Goal: Task Accomplishment & Management: Manage account settings

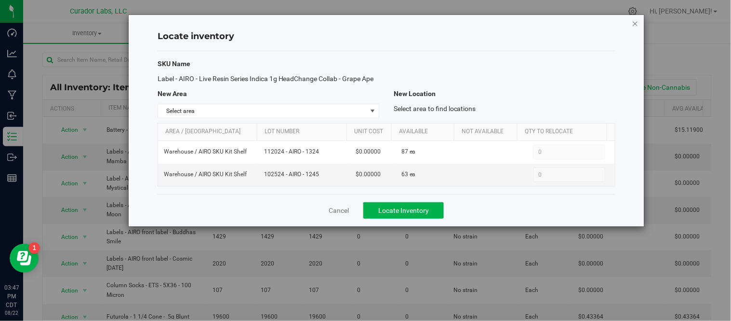
click at [637, 24] on icon "button" at bounding box center [635, 23] width 7 height 12
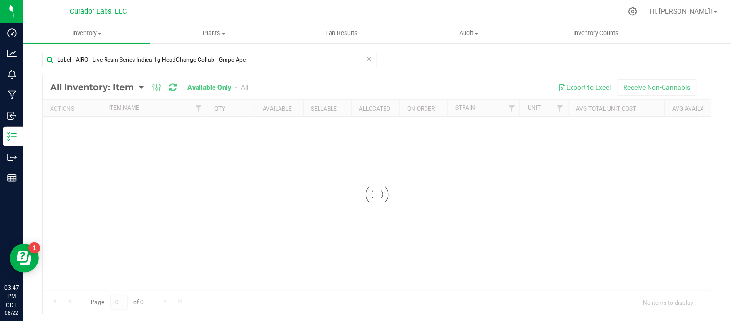
click at [366, 58] on icon at bounding box center [369, 59] width 7 height 12
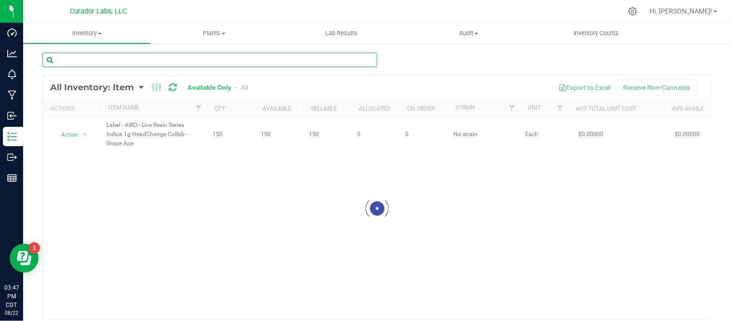
click at [239, 59] on input "text" at bounding box center [209, 60] width 335 height 14
paste input "Label - AIRO - Live Resin Series Indica 1G HeadChange Collab Aqua Zen"
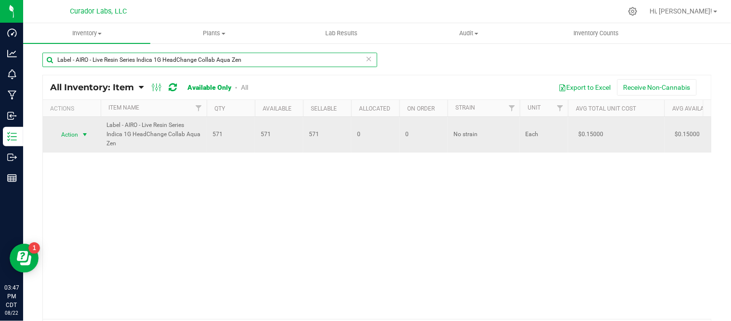
type input "Label - AIRO - Live Resin Series Indica 1G HeadChange Collab Aqua Zen"
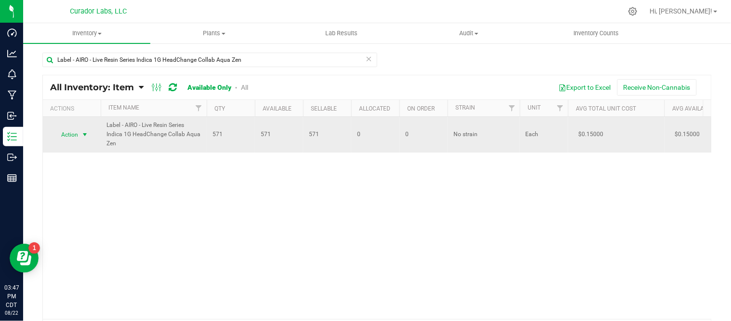
click at [86, 136] on span "select" at bounding box center [85, 135] width 8 height 8
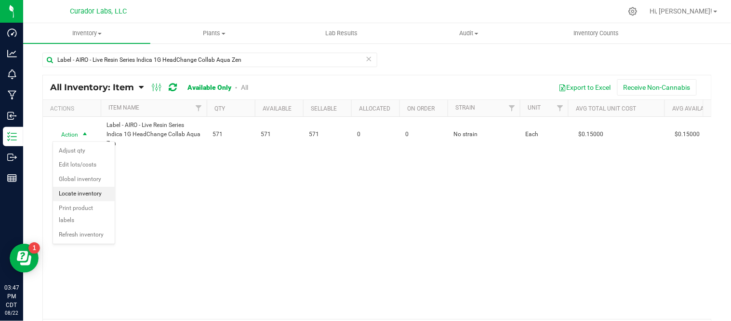
click at [96, 199] on li "Locate inventory" at bounding box center [84, 194] width 62 height 14
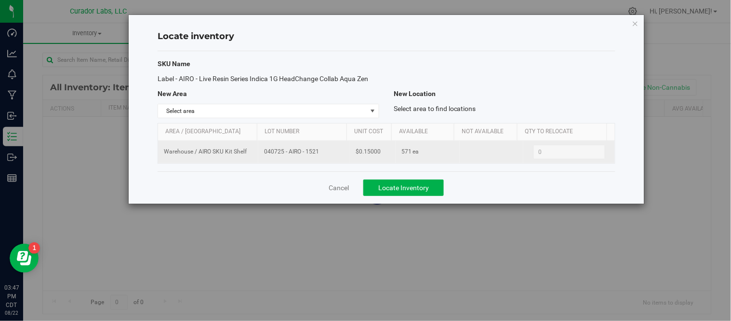
drag, startPoint x: 263, startPoint y: 152, endPoint x: 330, endPoint y: 158, distance: 67.3
click at [330, 158] on td "040725 - AIRO - 1521" at bounding box center [304, 152] width 92 height 22
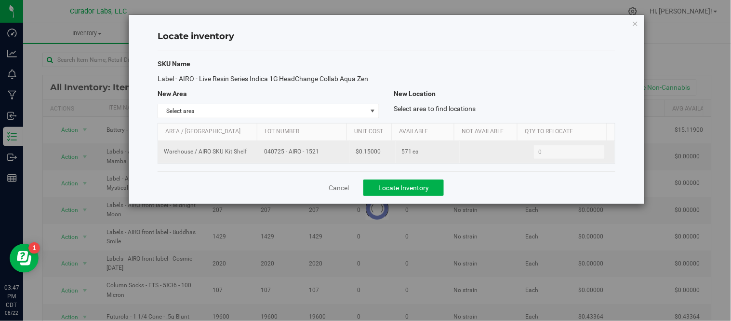
drag, startPoint x: 278, startPoint y: 147, endPoint x: 271, endPoint y: 152, distance: 8.7
click at [271, 152] on span "040725 - AIRO - 1521" at bounding box center [304, 151] width 80 height 9
drag, startPoint x: 257, startPoint y: 152, endPoint x: 321, endPoint y: 155, distance: 63.2
click at [321, 155] on td "040725 - AIRO - 1521" at bounding box center [304, 152] width 92 height 22
copy span "040725 - AIRO - 1521"
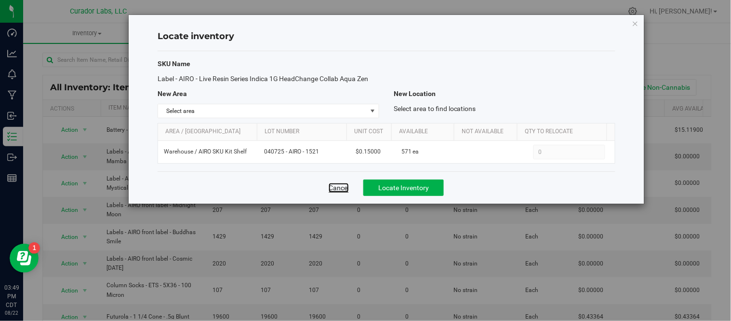
click at [340, 190] on link "Cancel" at bounding box center [339, 188] width 20 height 10
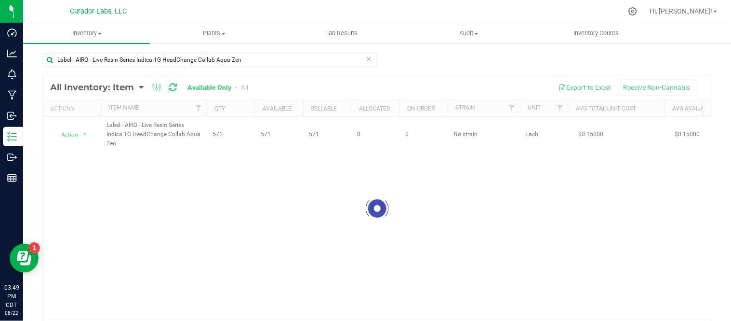
click at [366, 58] on icon at bounding box center [369, 59] width 7 height 12
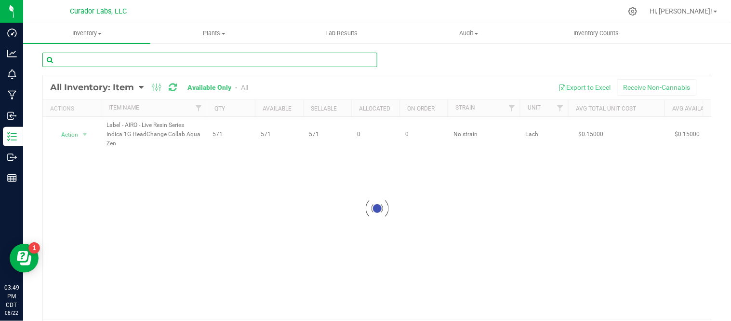
paste input "Label - AIRO - Live Resin Series Sativa .5g Cloud Cover Collab - Orange Orbit"
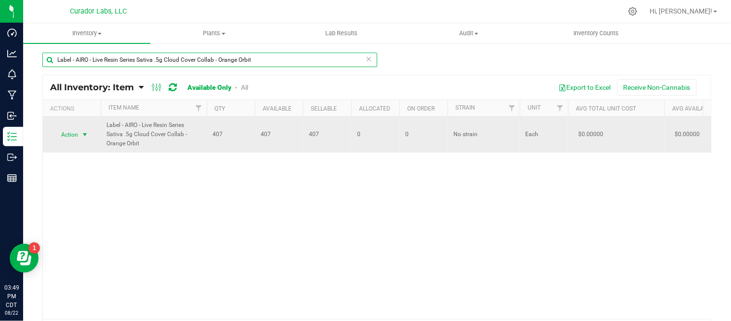
type input "Label - AIRO - Live Resin Series Sativa .5g Cloud Cover Collab - Orange Orbit"
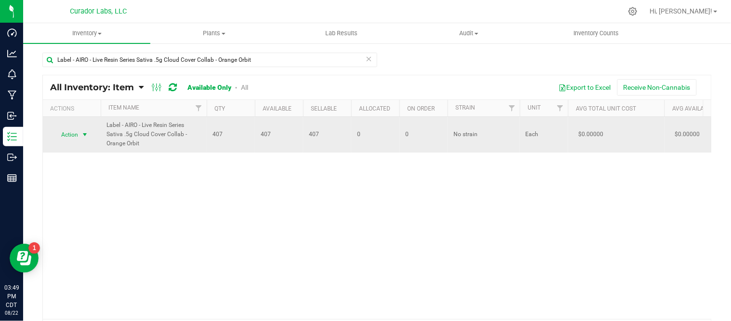
click at [89, 134] on span "select" at bounding box center [85, 135] width 8 height 8
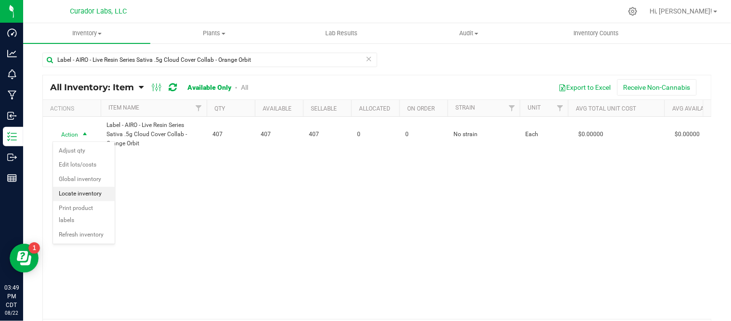
click at [82, 193] on li "Locate inventory" at bounding box center [84, 194] width 62 height 14
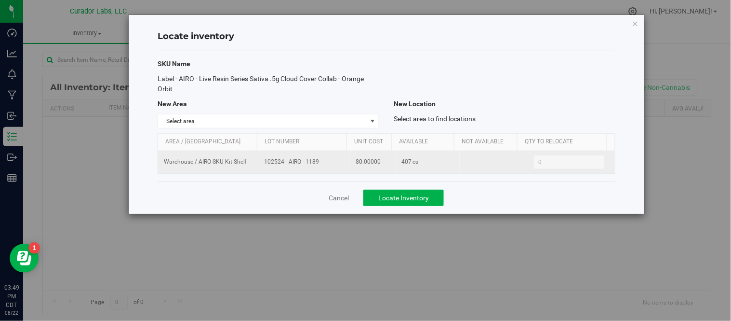
drag, startPoint x: 263, startPoint y: 162, endPoint x: 331, endPoint y: 170, distance: 67.9
click at [331, 170] on td "102524 - AIRO - 1189" at bounding box center [304, 162] width 92 height 22
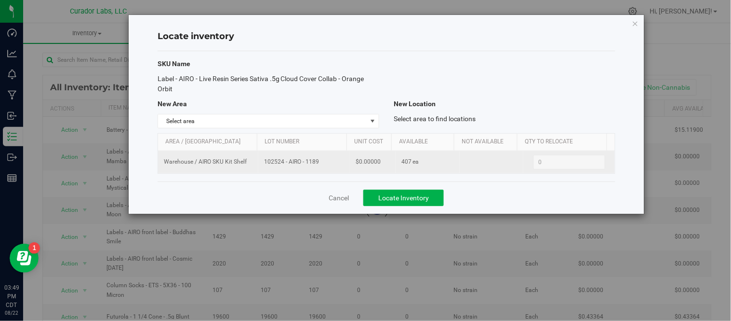
copy span "102524 - AIRO - 1189"
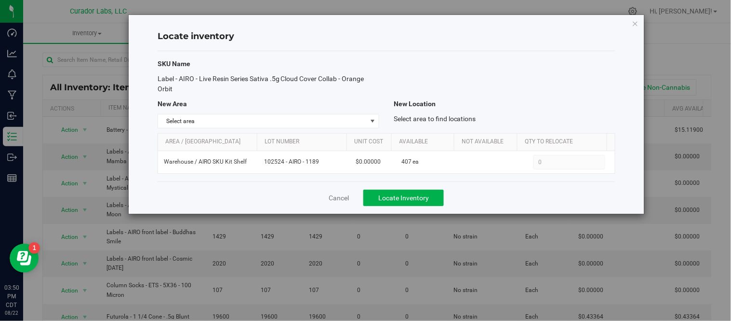
click at [630, 23] on div "Locate inventory SKU Name Label - AIRO - Live Resin Series Sativa .5g Cloud Cov…" at bounding box center [387, 114] width 516 height 199
click at [635, 21] on icon "button" at bounding box center [635, 23] width 7 height 12
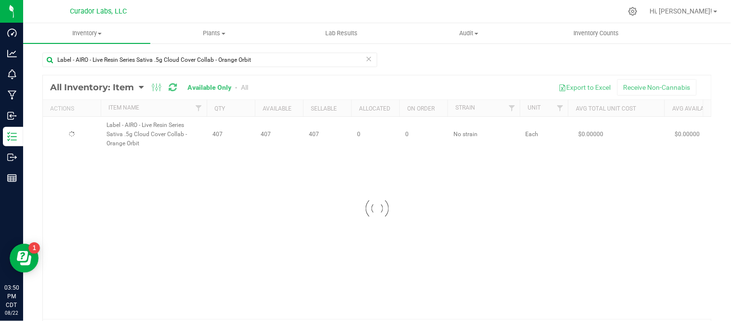
click at [367, 58] on icon at bounding box center [369, 59] width 7 height 12
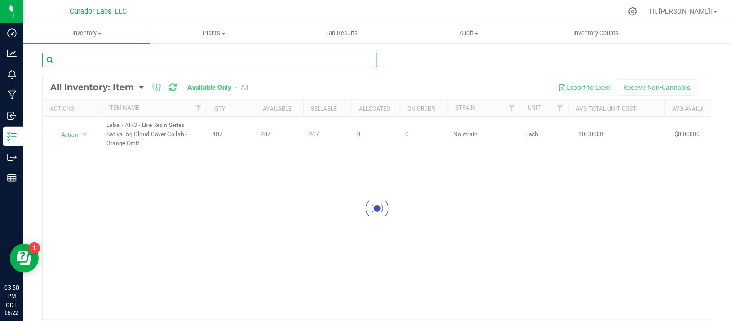
paste input "Label - AIRO - Live Resin Series Sativa 1G - Dragon's Breath"
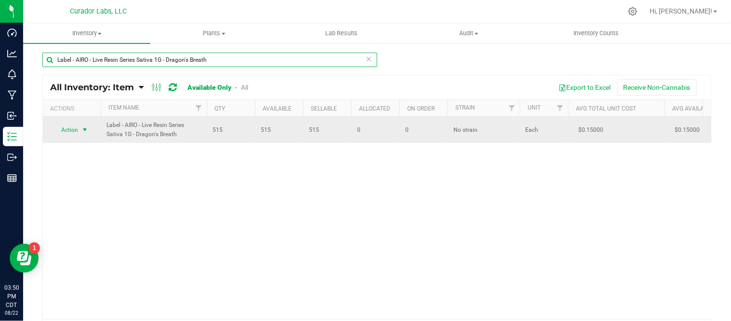
type input "Label - AIRO - Live Resin Series Sativa 1G - Dragon's Breath"
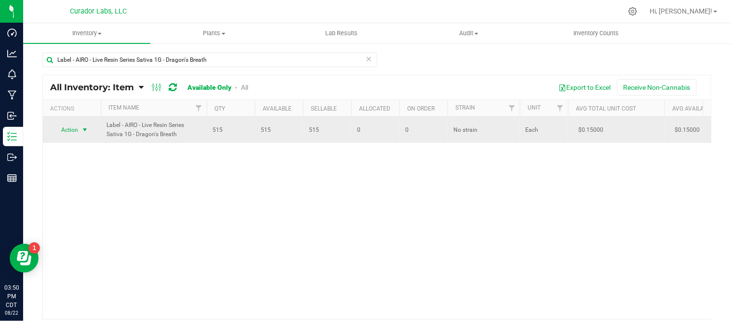
click at [87, 131] on span "select" at bounding box center [85, 130] width 8 height 8
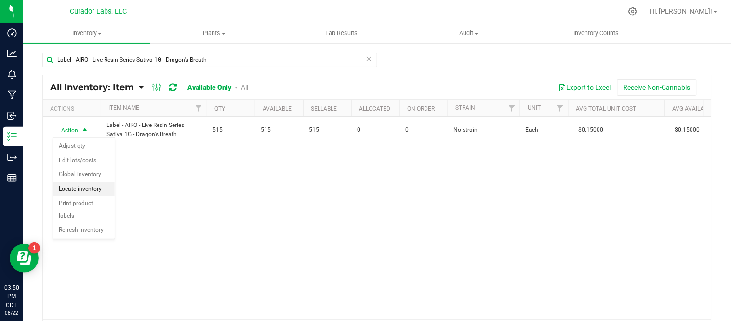
click at [97, 187] on li "Locate inventory" at bounding box center [84, 189] width 62 height 14
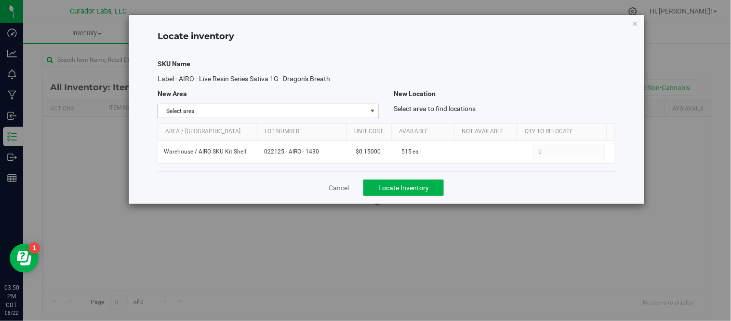
click at [373, 112] on span "select" at bounding box center [373, 111] width 8 height 8
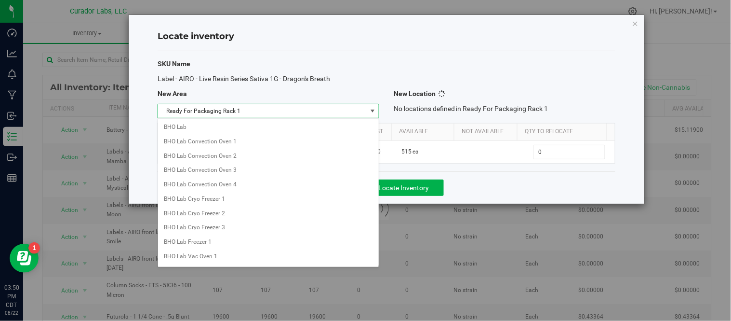
scroll to position [677, 0]
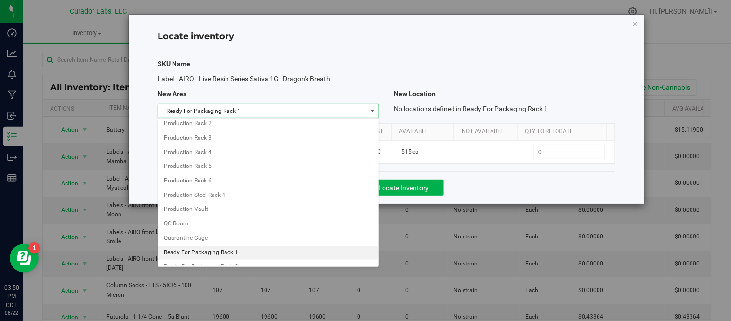
click at [512, 182] on div "Cancel Locate Inventory" at bounding box center [387, 187] width 458 height 32
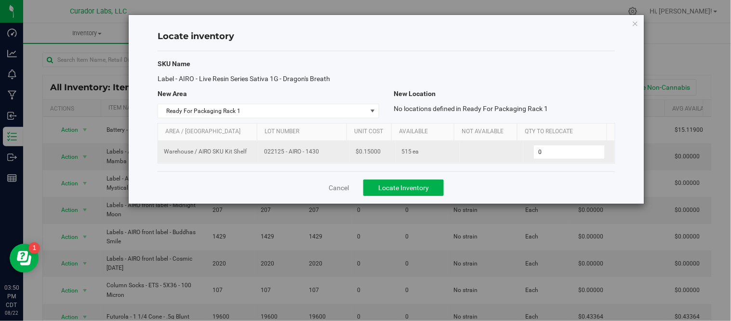
drag, startPoint x: 262, startPoint y: 153, endPoint x: 324, endPoint y: 157, distance: 61.8
click at [324, 157] on td "022125 - AIRO - 1430" at bounding box center [304, 152] width 92 height 22
copy span "022125 - AIRO - 1430"
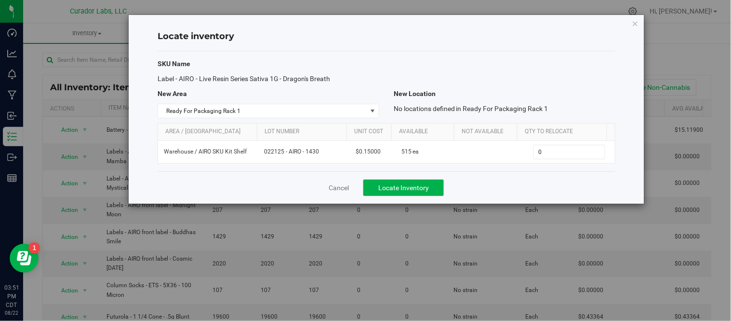
click at [639, 21] on div "Locate inventory SKU Name Label - AIRO - Live Resin Series Sativa 1G - Dragon's…" at bounding box center [387, 109] width 516 height 188
click at [639, 22] on icon "button" at bounding box center [635, 23] width 7 height 12
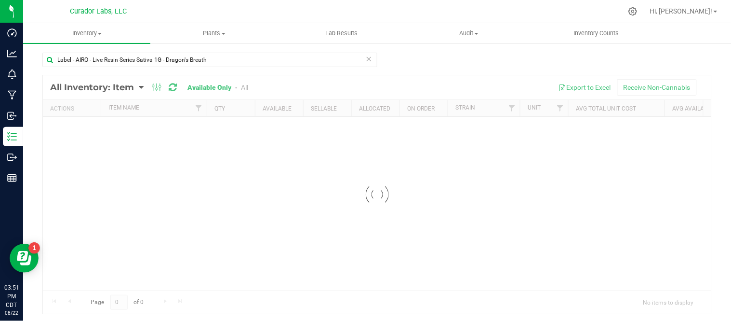
click at [366, 61] on icon at bounding box center [369, 59] width 7 height 12
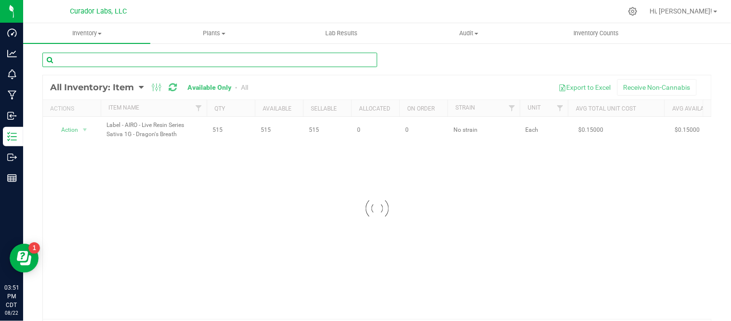
click at [291, 59] on input "text" at bounding box center [209, 60] width 335 height 14
paste input "Label - AIRO - Live Resin Series Sativa 1g HeadChange Collab - Mango Tango"
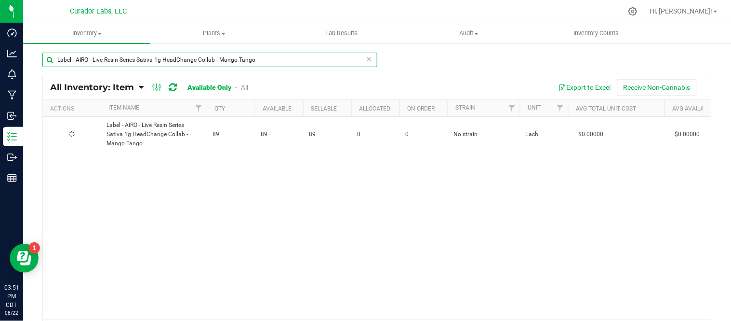
type input "Label - AIRO - Live Resin Series Sativa 1g HeadChange Collab - Mango Tango"
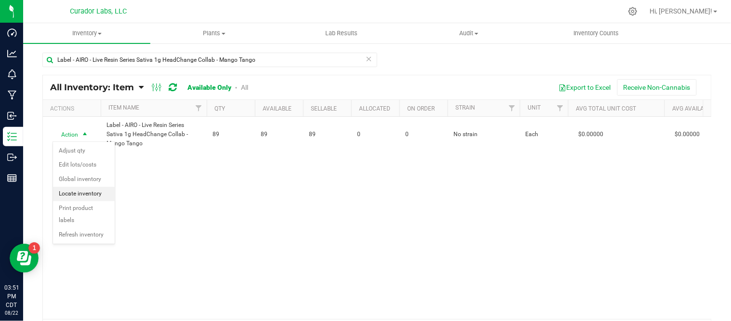
click at [97, 193] on li "Locate inventory" at bounding box center [84, 194] width 62 height 14
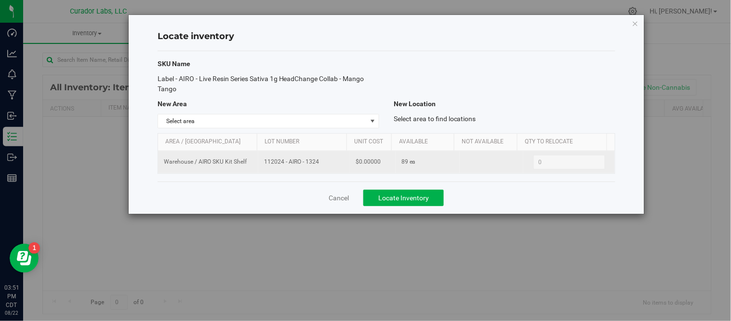
drag, startPoint x: 262, startPoint y: 162, endPoint x: 330, endPoint y: 169, distance: 68.3
click at [330, 169] on td "112024 - AIRO - 1324" at bounding box center [304, 162] width 92 height 22
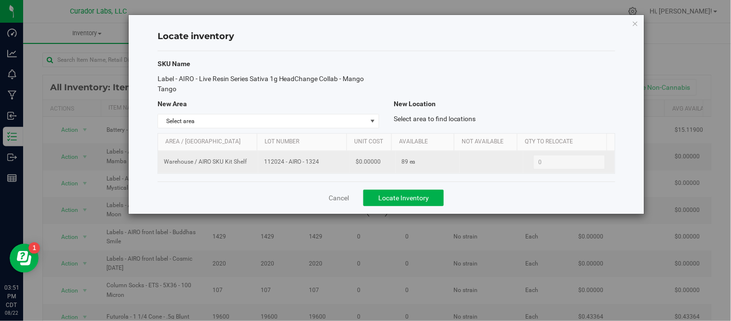
copy span "112024 - AIRO - 1324"
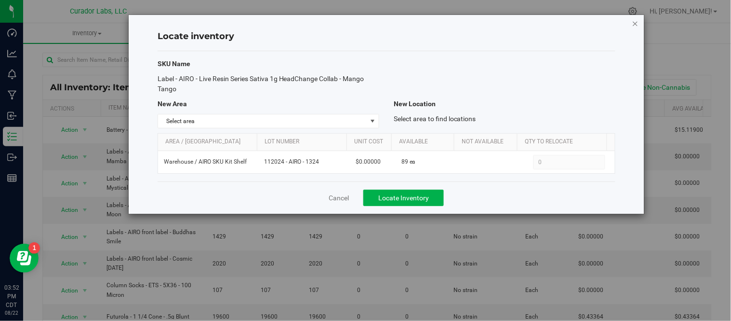
click at [634, 24] on icon "button" at bounding box center [635, 23] width 7 height 12
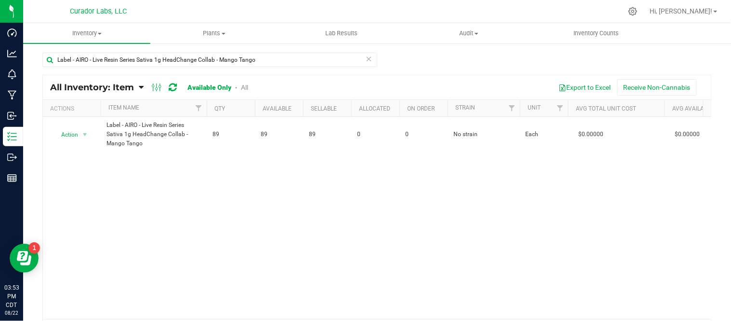
click at [366, 59] on icon at bounding box center [369, 59] width 7 height 12
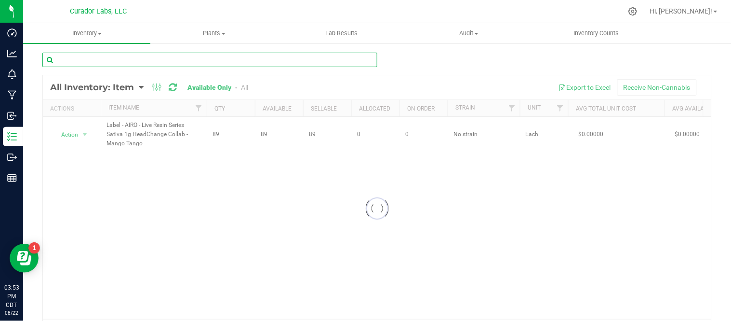
click at [290, 56] on input "text" at bounding box center [209, 60] width 335 height 14
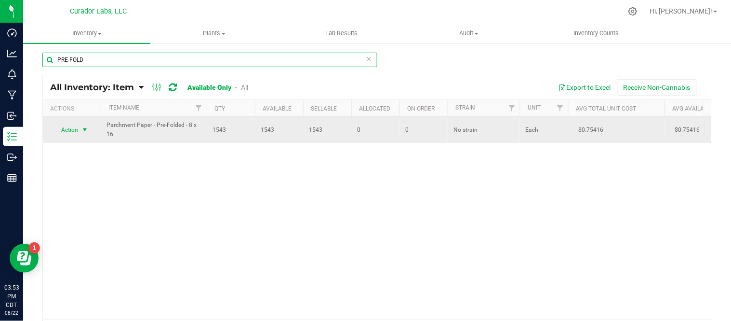
type input "PRE-FOLD"
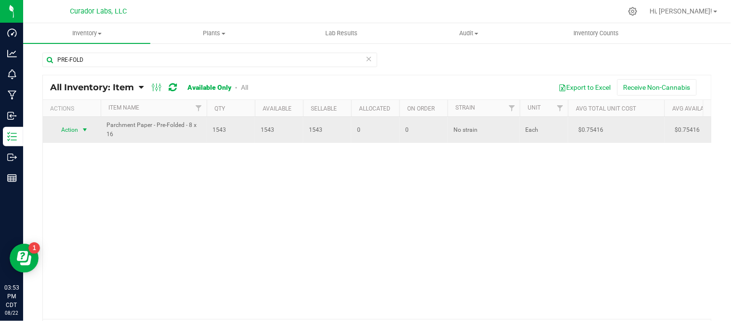
click at [90, 131] on span "select" at bounding box center [85, 129] width 12 height 13
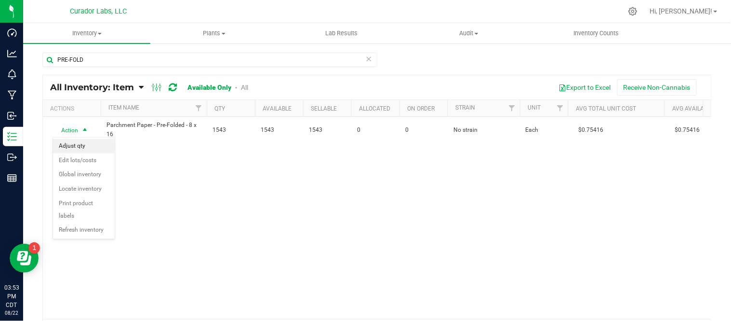
click at [82, 142] on li "Adjust qty" at bounding box center [84, 146] width 62 height 14
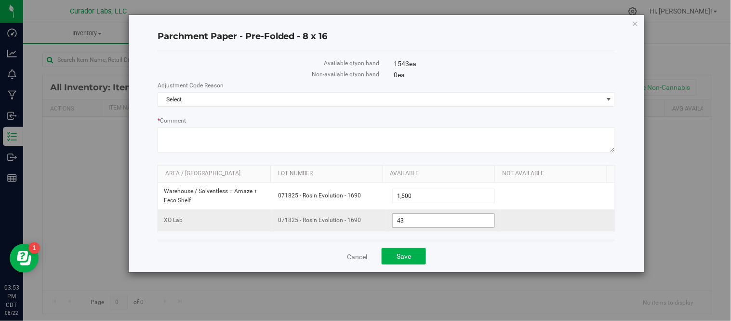
click at [411, 222] on span "43 43" at bounding box center [443, 220] width 103 height 14
type input "4"
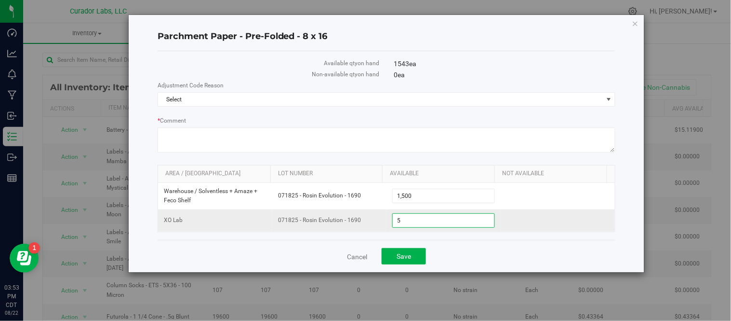
type input "59"
click at [469, 254] on div "Cancel Save" at bounding box center [387, 256] width 458 height 32
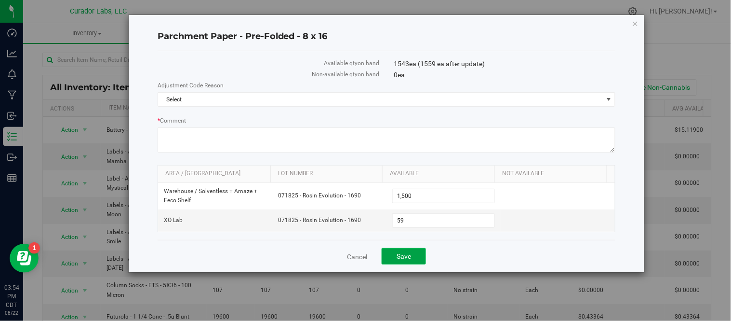
click at [415, 255] on button "Save" at bounding box center [404, 256] width 44 height 16
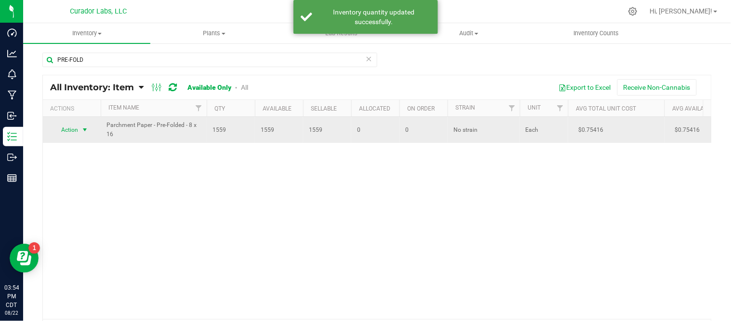
click at [82, 131] on span "select" at bounding box center [85, 130] width 8 height 8
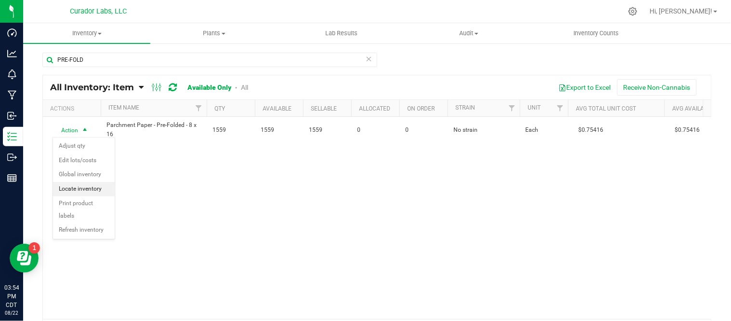
click at [85, 189] on li "Locate inventory" at bounding box center [84, 189] width 62 height 14
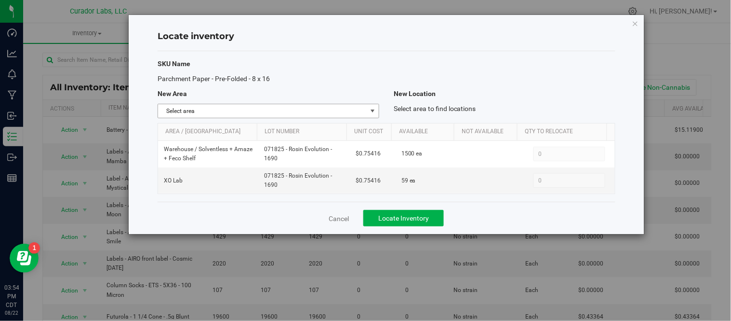
click at [333, 111] on span "Select area" at bounding box center [262, 110] width 209 height 13
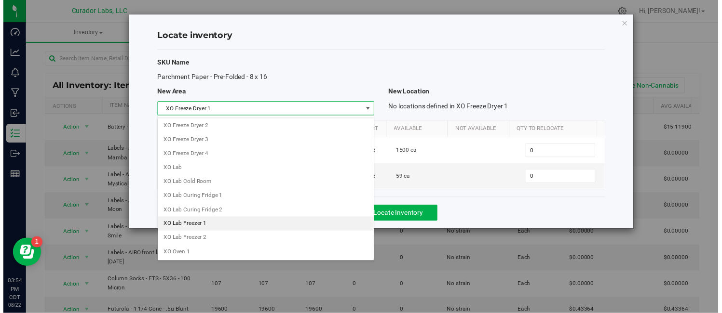
scroll to position [922, 0]
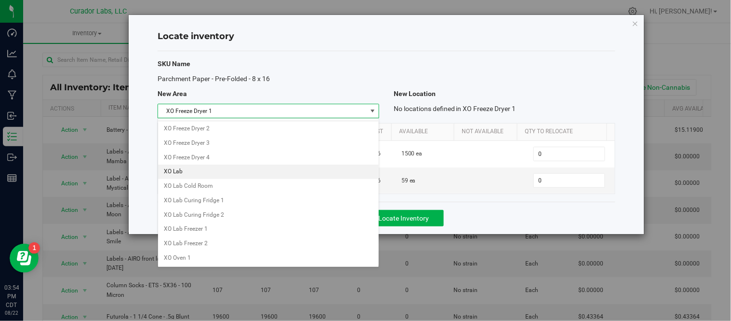
click at [196, 170] on li "XO Lab" at bounding box center [268, 171] width 221 height 14
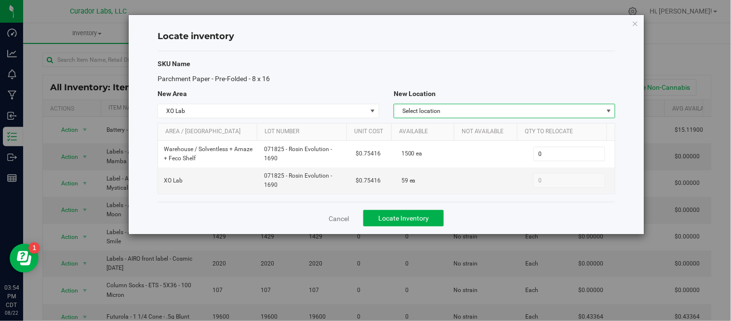
click at [498, 113] on span "Select location" at bounding box center [498, 110] width 209 height 13
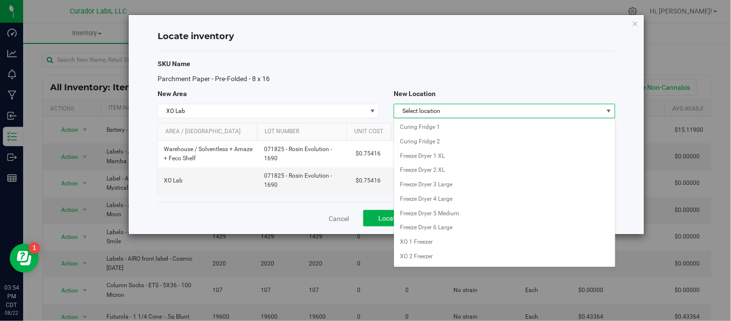
click at [523, 73] on div "SKU Name Parchment Paper - Pre-Folded - 8 x 16 New Area New Location XO Lab Sel…" at bounding box center [387, 126] width 458 height 151
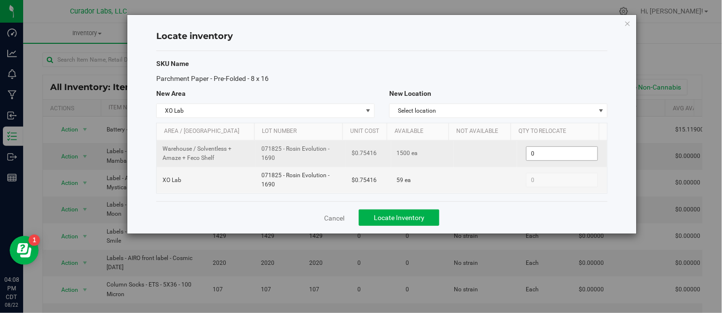
click at [537, 156] on span "0 0" at bounding box center [562, 154] width 72 height 14
type input "1"
type input "250"
drag, startPoint x: 257, startPoint y: 148, endPoint x: 287, endPoint y: 161, distance: 32.7
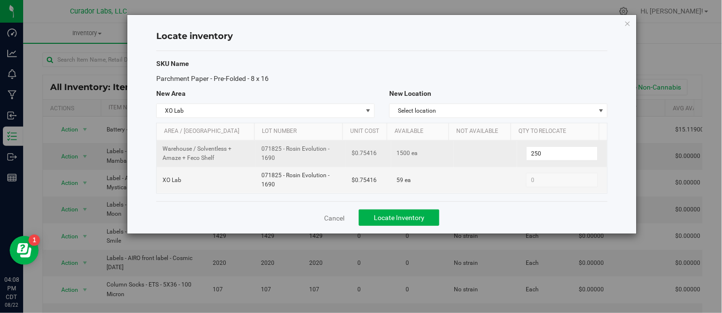
click at [287, 161] on td "071825 - Rosin Evolution - 1690" at bounding box center [300, 154] width 90 height 27
copy span "071825 - Rosin Evolution - 1690"
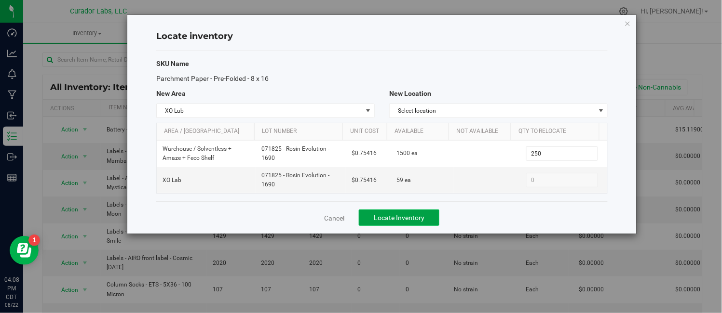
click at [413, 223] on button "Locate Inventory" at bounding box center [399, 218] width 80 height 16
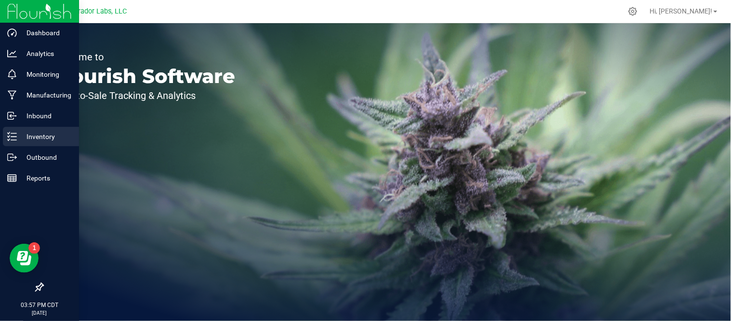
click at [12, 131] on div "Inventory" at bounding box center [41, 136] width 76 height 19
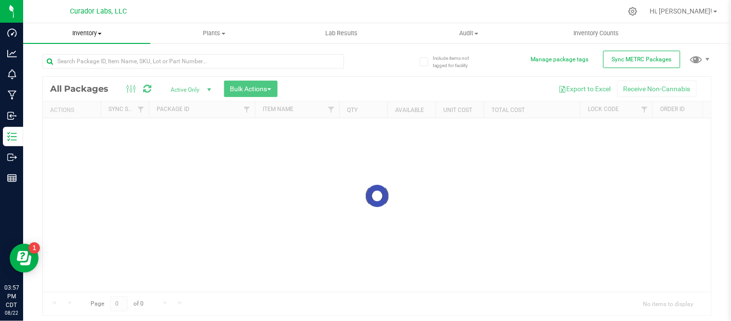
click at [97, 31] on span "Inventory" at bounding box center [86, 33] width 127 height 9
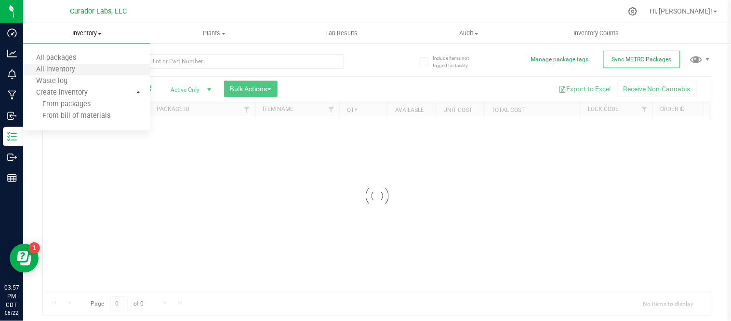
click at [80, 65] on div "Inventory All packages All inventory Waste log Create inventory From packages F…" at bounding box center [377, 171] width 708 height 297
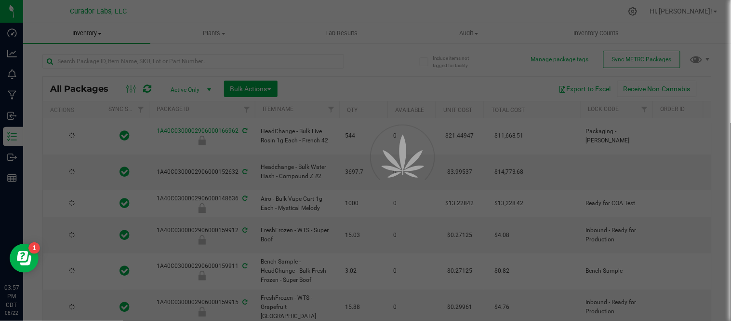
type input "2026-08-13"
type input "2026-08-22"
type input "2026-08-15"
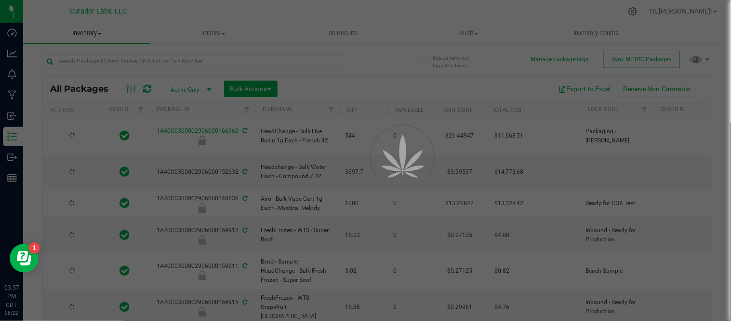
type input "2026-08-15"
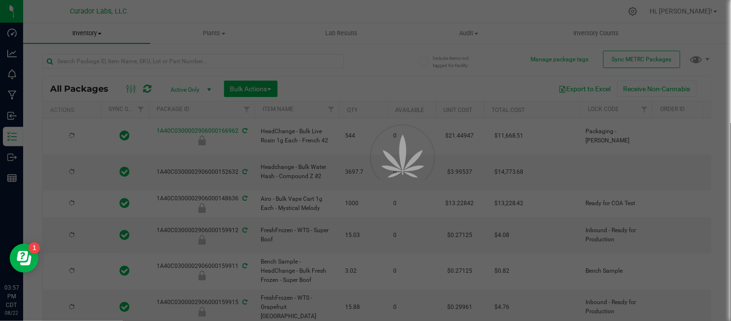
type input "2026-08-15"
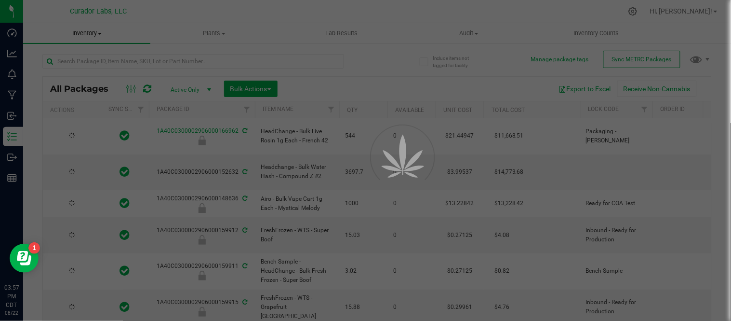
type input "2026-08-15"
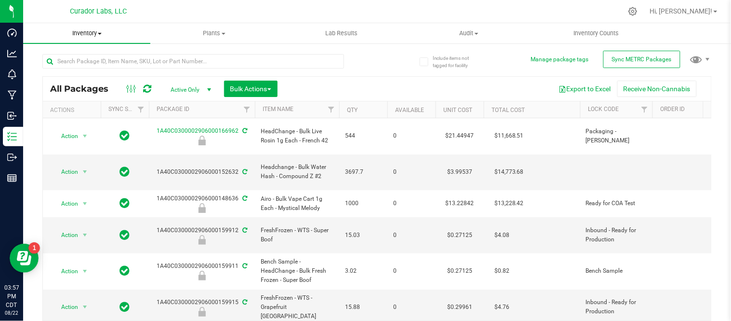
click at [102, 35] on span "Inventory" at bounding box center [86, 33] width 127 height 9
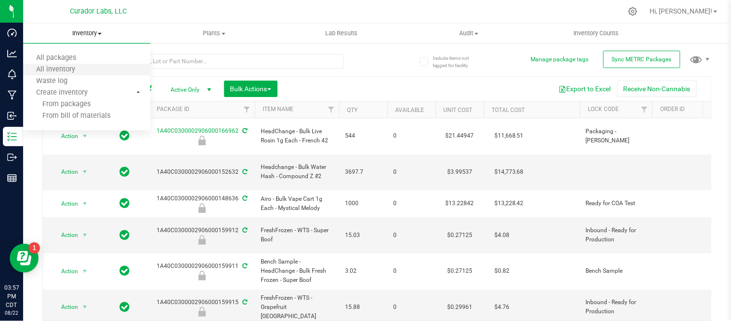
click at [90, 64] on li "All inventory" at bounding box center [86, 70] width 127 height 12
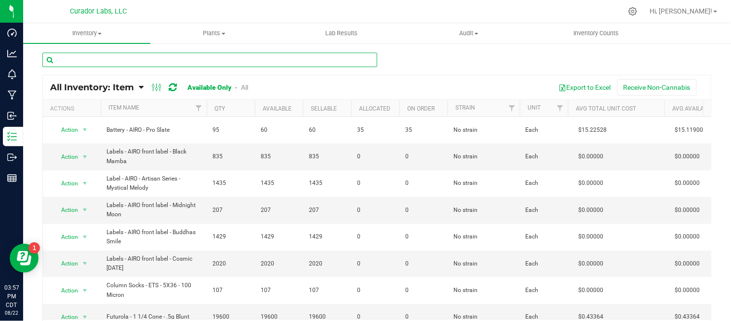
click at [156, 61] on input "text" at bounding box center [209, 60] width 335 height 14
paste input "Label - AIRO - Live Resin Series Sativa 1g HeadChange Collab - Mango Tango"
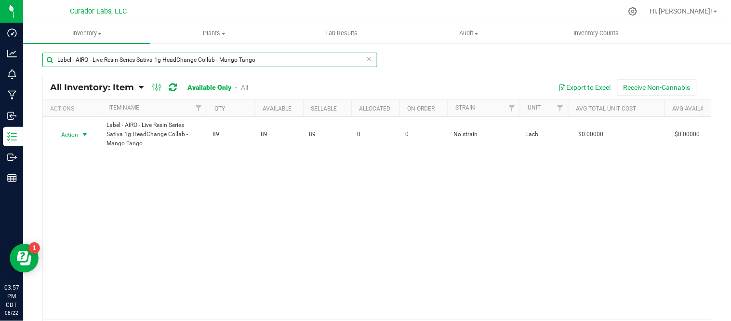
type input "Label - AIRO - Live Resin Series Sativa 1g HeadChange Collab - Mango Tango"
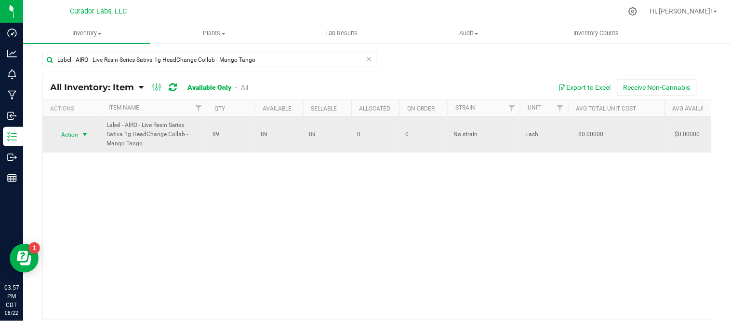
click at [87, 136] on span "select" at bounding box center [85, 135] width 8 height 8
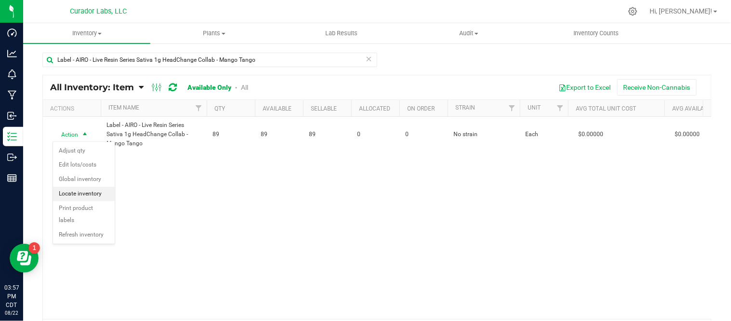
click at [86, 190] on li "Locate inventory" at bounding box center [84, 194] width 62 height 14
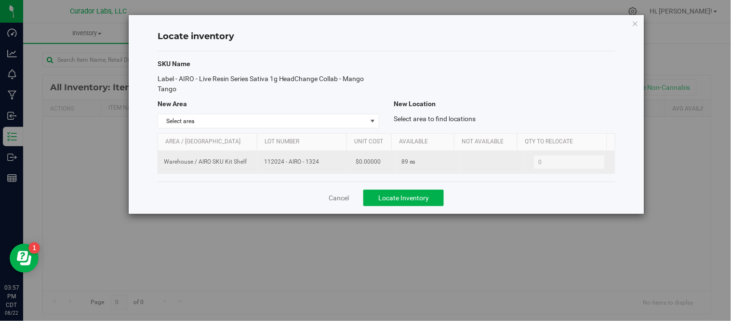
click at [333, 170] on td "112024 - AIRO - 1324" at bounding box center [304, 162] width 92 height 22
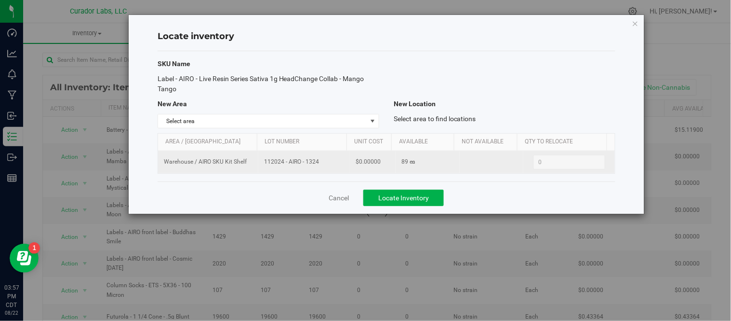
copy span "112024 - AIRO - 1324"
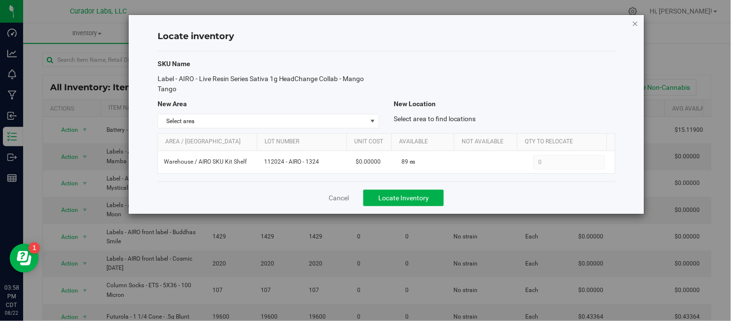
click at [634, 25] on icon "button" at bounding box center [635, 23] width 7 height 12
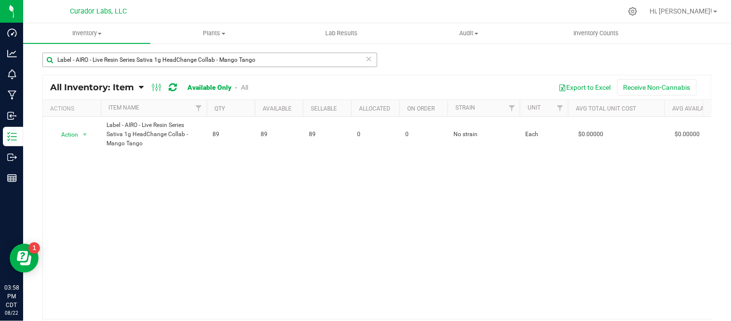
drag, startPoint x: 364, startPoint y: 57, endPoint x: 350, endPoint y: 56, distance: 14.0
click at [366, 57] on icon at bounding box center [369, 59] width 7 height 12
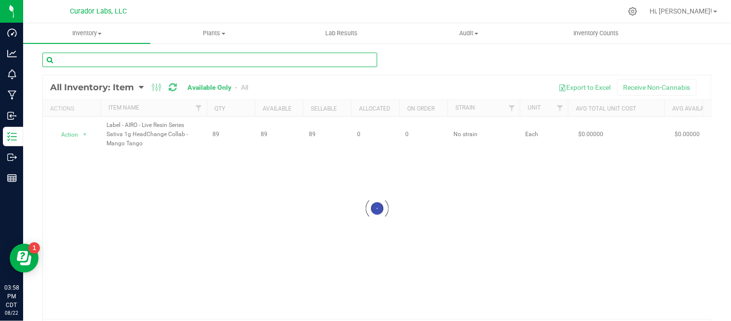
click at [334, 56] on input "text" at bounding box center [209, 60] width 335 height 14
paste input "Label - AIRO - Live Resin Series Sativa 1g HeadChange Collab - Summer Sunset"
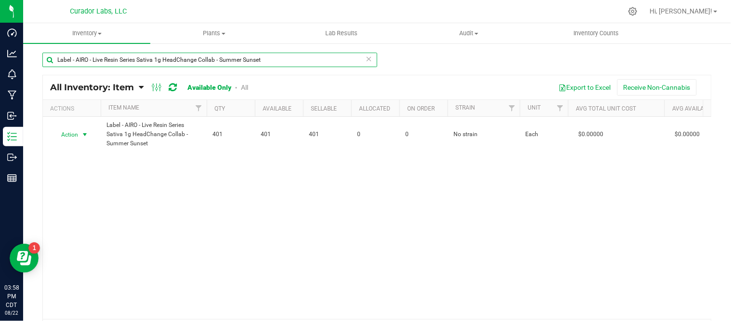
type input "Label - AIRO - Live Resin Series Sativa 1g HeadChange Collab - Summer Sunset"
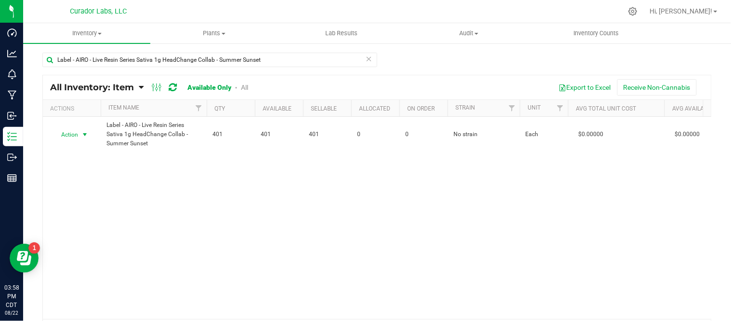
click at [87, 133] on span "select" at bounding box center [85, 135] width 8 height 8
click at [92, 194] on li "Locate inventory" at bounding box center [84, 194] width 62 height 14
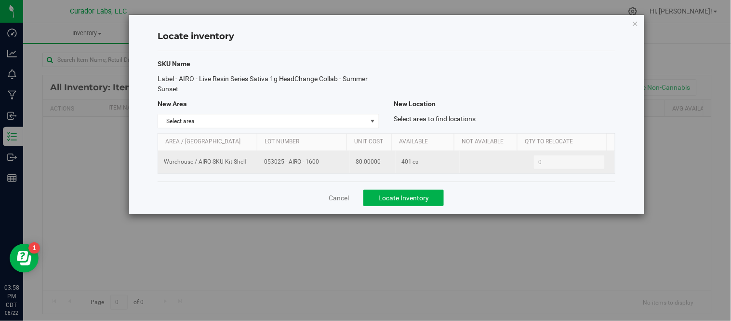
drag, startPoint x: 260, startPoint y: 163, endPoint x: 319, endPoint y: 166, distance: 58.9
click at [319, 166] on td "053025 - AIRO - 1600" at bounding box center [304, 162] width 92 height 22
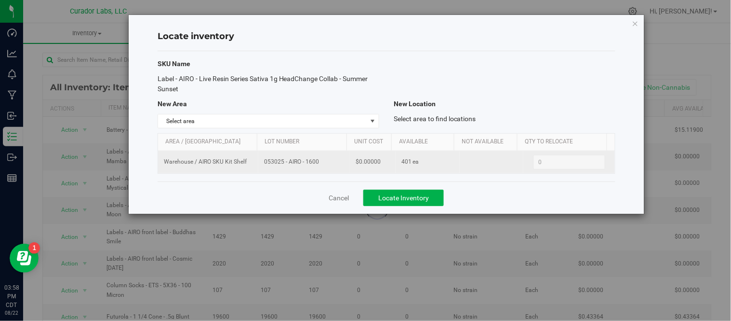
copy span "053025 - AIRO - 1600"
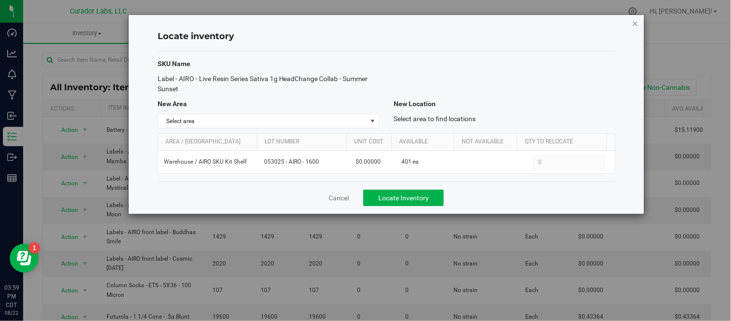
click at [637, 23] on icon "button" at bounding box center [635, 23] width 7 height 12
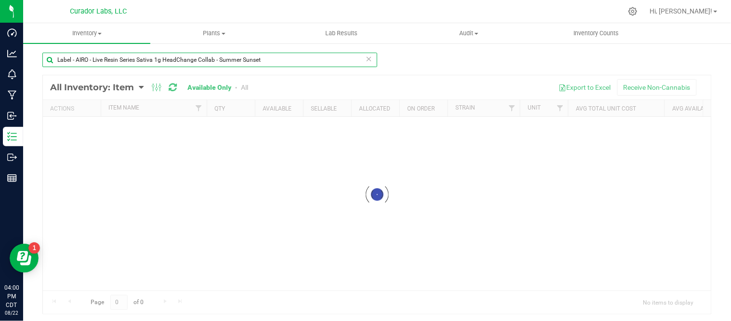
click at [369, 57] on input "Label - AIRO - Live Resin Series Sativa 1g HeadChange Collab - Summer Sunset" at bounding box center [209, 60] width 335 height 14
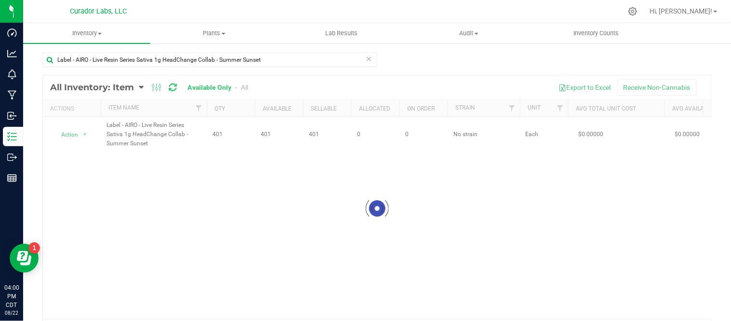
click at [366, 58] on icon at bounding box center [369, 59] width 7 height 12
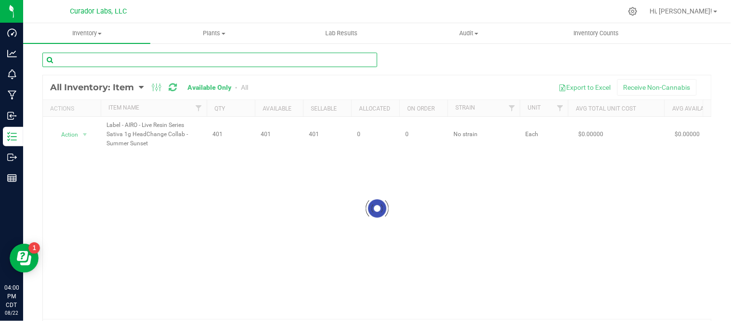
click at [278, 61] on input "text" at bounding box center [209, 60] width 335 height 14
paste input "Label - AIRO - Live Resin Series Sativa 1G HeadChange Collab Firefly"
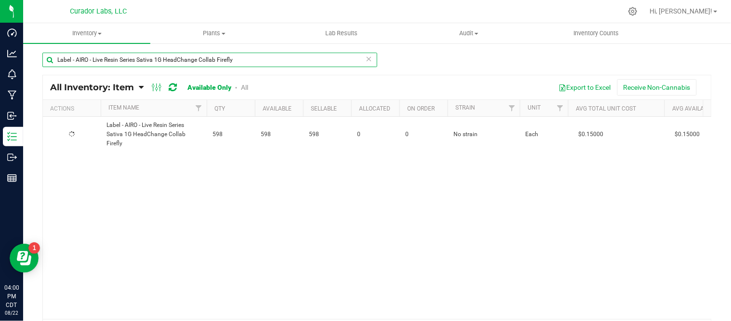
type input "Label - AIRO - Live Resin Series Sativa 1G HeadChange Collab Firefly"
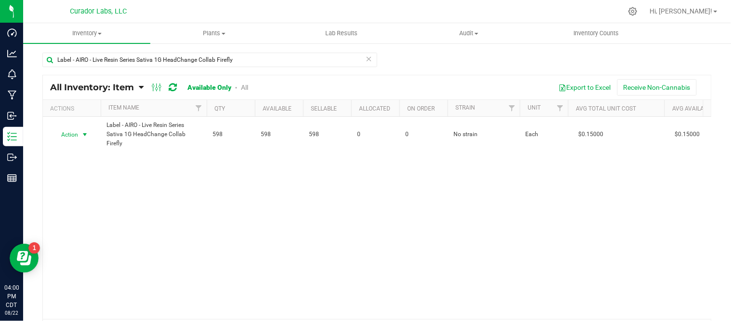
click at [83, 131] on span "select" at bounding box center [85, 135] width 8 height 8
click at [84, 183] on li "Locate inventory" at bounding box center [84, 189] width 62 height 14
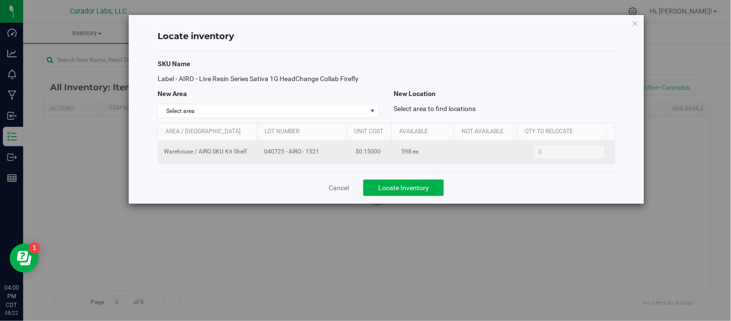
drag, startPoint x: 261, startPoint y: 152, endPoint x: 328, endPoint y: 151, distance: 67.0
click at [328, 151] on td "040725 - AIRO - 1521" at bounding box center [304, 152] width 92 height 22
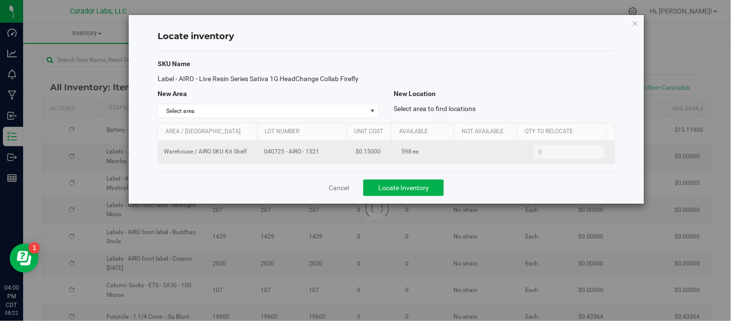
copy span "040725 - AIRO - 1521"
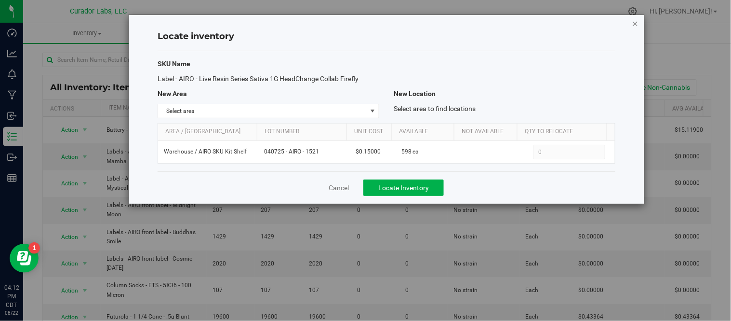
click at [638, 23] on icon "button" at bounding box center [635, 23] width 7 height 12
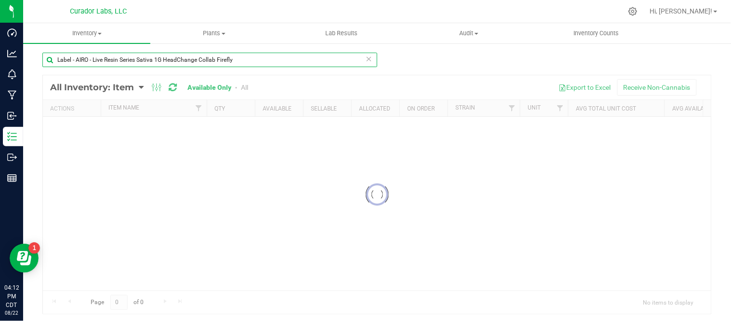
click at [319, 59] on input "Label - AIRO - Live Resin Series Sativa 1G HeadChange Collab Firefly" at bounding box center [209, 60] width 335 height 14
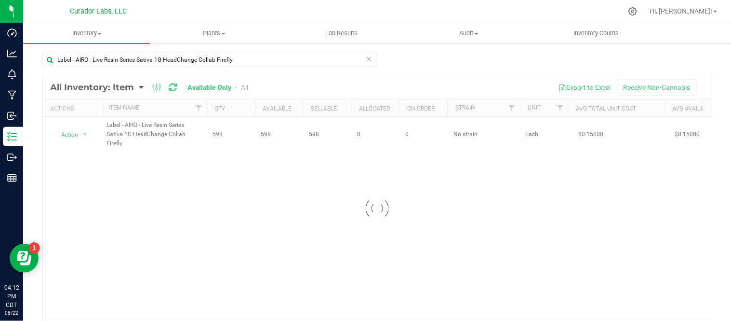
click at [366, 58] on icon at bounding box center [369, 59] width 7 height 12
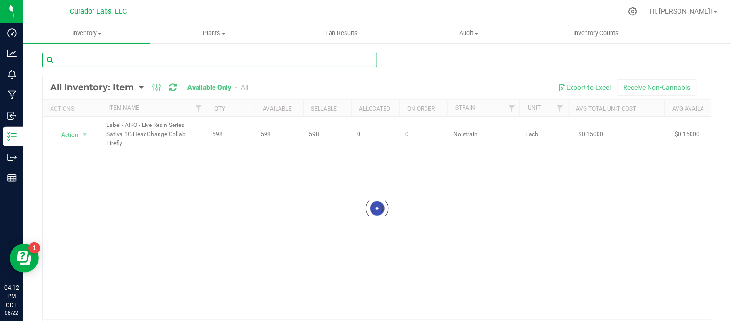
paste input "Label - AIRO - Live Rosin Series - Hybrid Green Galaxy"
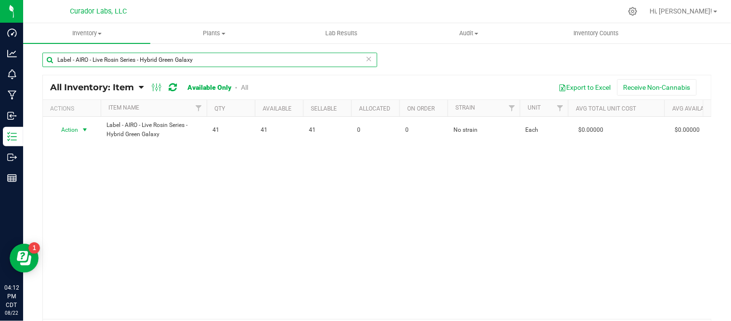
type input "Label - AIRO - Live Rosin Series - Hybrid Green Galaxy"
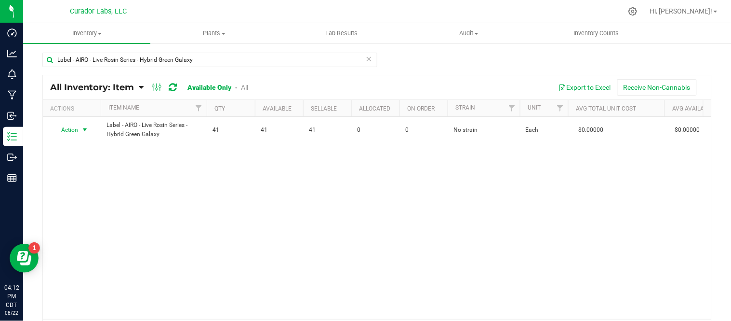
click at [87, 127] on span "select" at bounding box center [85, 130] width 8 height 8
click at [89, 187] on li "Locate inventory" at bounding box center [84, 189] width 62 height 14
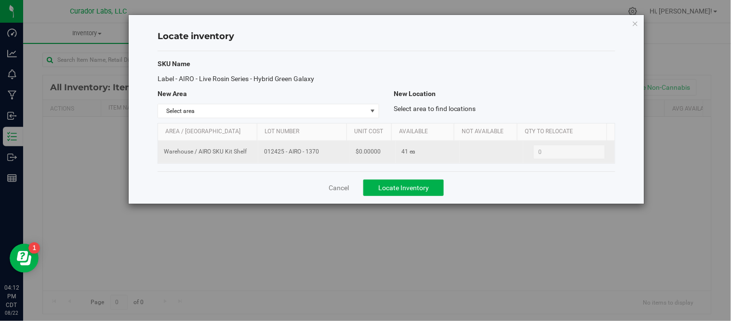
drag, startPoint x: 263, startPoint y: 152, endPoint x: 312, endPoint y: 155, distance: 48.8
click at [324, 156] on span "012425 - AIRO - 1370" at bounding box center [304, 151] width 80 height 9
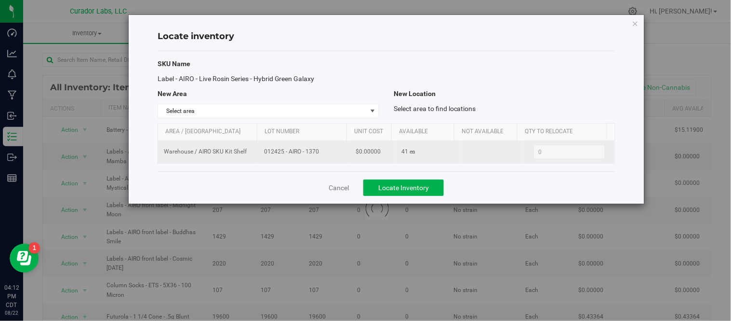
copy span "012425 - AIRO - 1370"
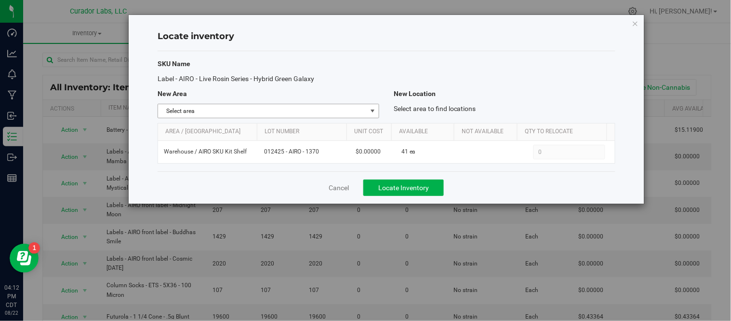
click at [370, 113] on span "select" at bounding box center [373, 111] width 8 height 8
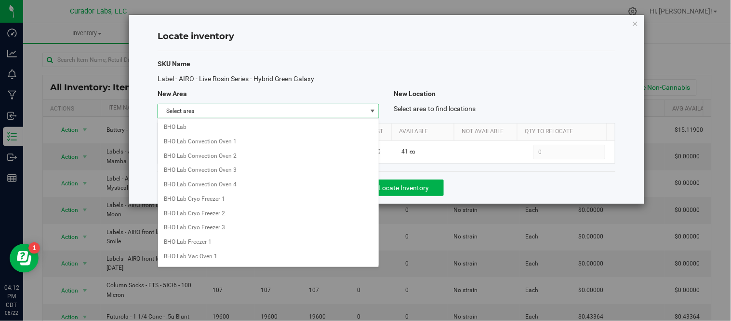
click at [398, 69] on div "SKU Name Label - AIRO - Live Rosin Series - Hybrid Green Galaxy New Area New Lo…" at bounding box center [387, 111] width 458 height 120
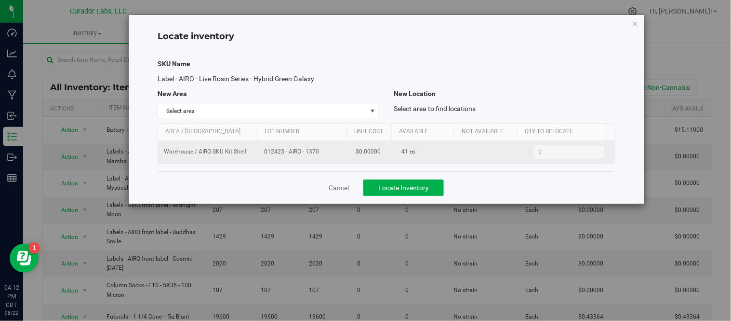
drag, startPoint x: 262, startPoint y: 153, endPoint x: 329, endPoint y: 153, distance: 67.0
click at [329, 153] on span "012425 - AIRO - 1370" at bounding box center [304, 151] width 80 height 9
copy span "012425 - AIRO - 1370"
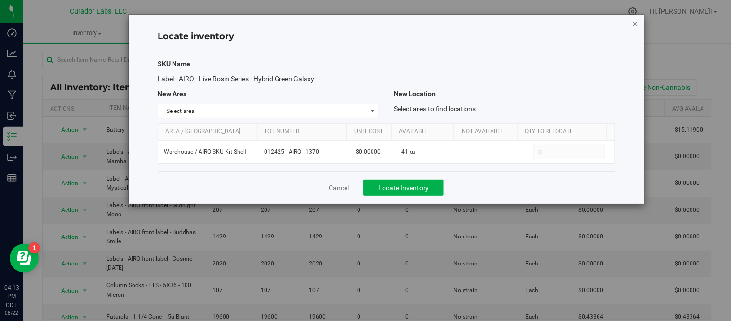
click at [635, 22] on icon "button" at bounding box center [635, 23] width 7 height 12
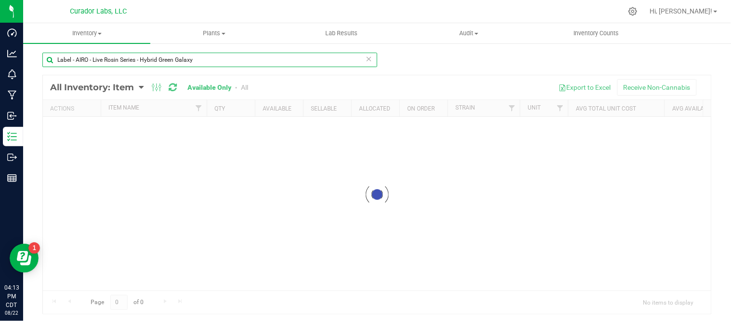
drag, startPoint x: 211, startPoint y: 59, endPoint x: 24, endPoint y: 65, distance: 187.1
click at [24, 65] on div "Label - AIRO - Live Rosin Series - Hybrid Green Galaxy Loading... All Inventory…" at bounding box center [377, 192] width 708 height 301
paste input "Indica Silver Mist"
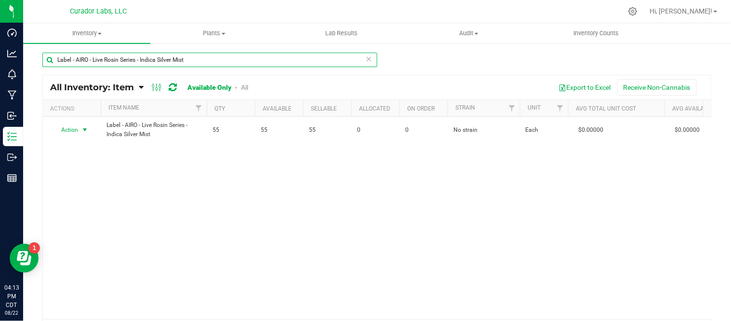
type input "Label - AIRO - Live Rosin Series - Indica Silver Mist"
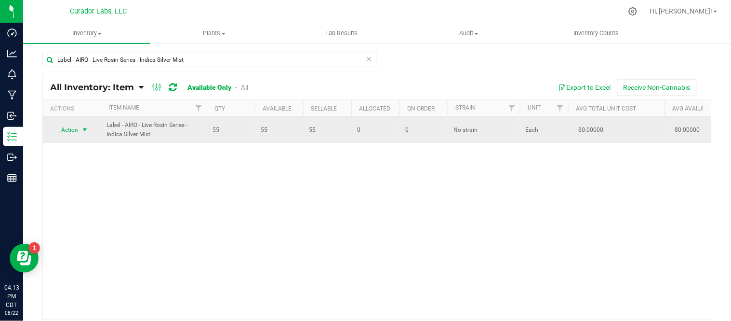
click at [84, 130] on span "select" at bounding box center [85, 130] width 8 height 8
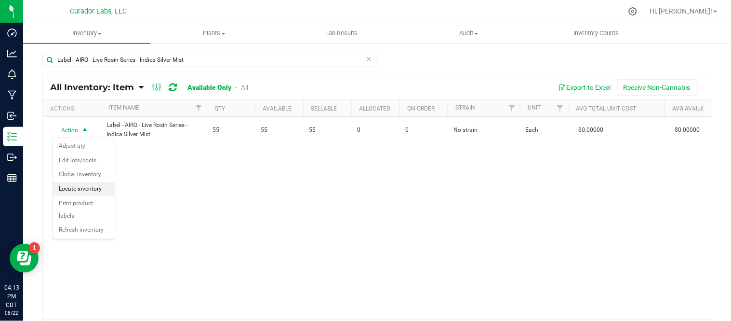
click at [83, 188] on li "Locate inventory" at bounding box center [84, 189] width 62 height 14
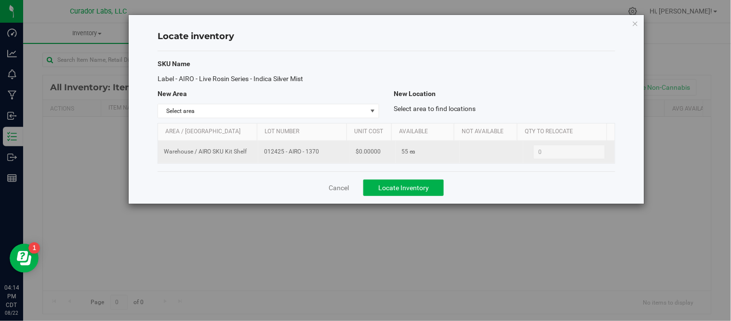
drag, startPoint x: 262, startPoint y: 152, endPoint x: 331, endPoint y: 150, distance: 68.5
click at [331, 150] on span "012425 - AIRO - 1370" at bounding box center [304, 151] width 80 height 9
copy span "012425 - AIRO - 1370"
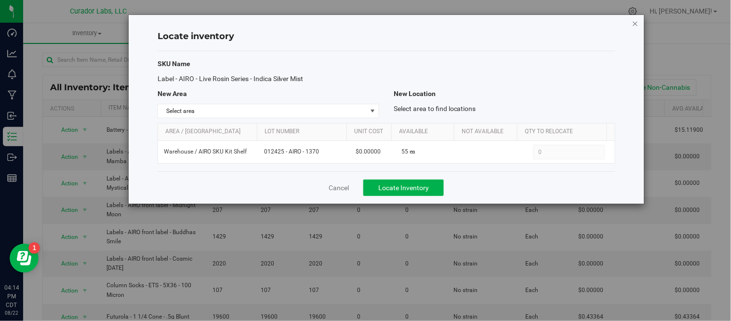
click at [635, 22] on icon "button" at bounding box center [635, 23] width 7 height 12
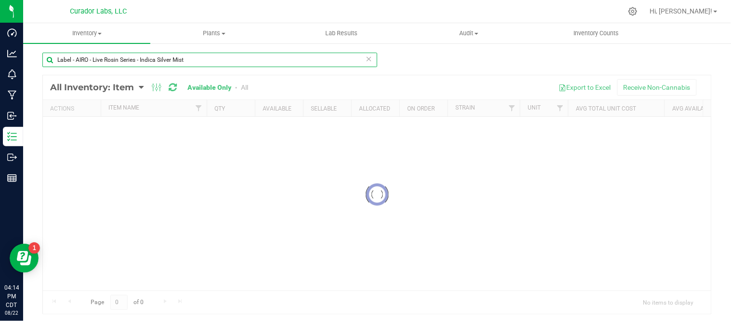
drag, startPoint x: 244, startPoint y: 62, endPoint x: 39, endPoint y: 63, distance: 205.8
click at [39, 63] on div "Label - AIRO - Live Rosin Series - Indica Silver Mist Loading... All Inventory:…" at bounding box center [377, 192] width 708 height 301
paste input "Sativa Ocean Wave"
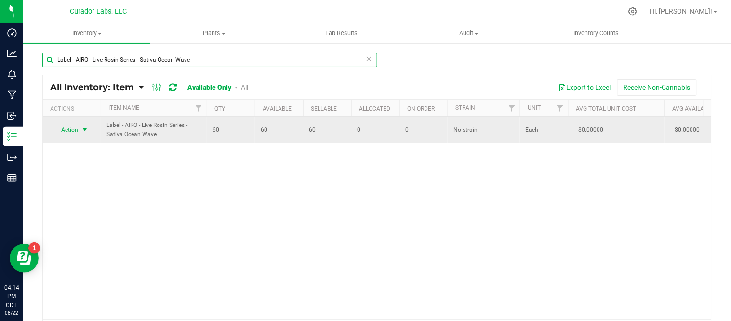
type input "Label - AIRO - Live Rosin Series - Sativa Ocean Wave"
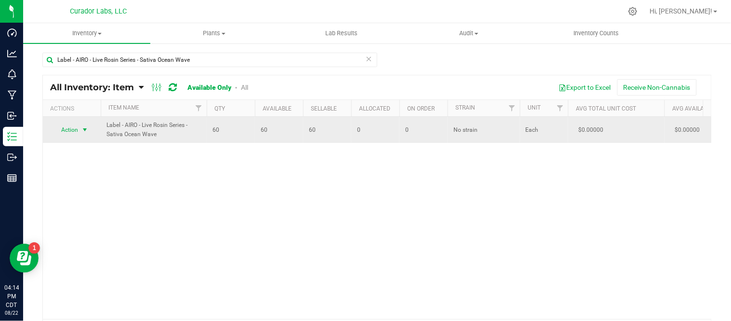
click at [85, 128] on span "select" at bounding box center [85, 130] width 8 height 8
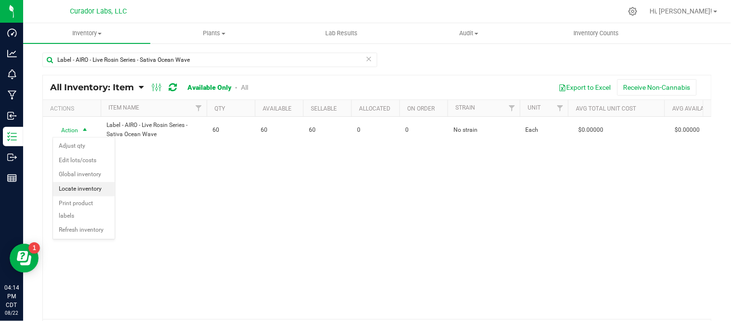
click at [91, 187] on li "Locate inventory" at bounding box center [84, 189] width 62 height 14
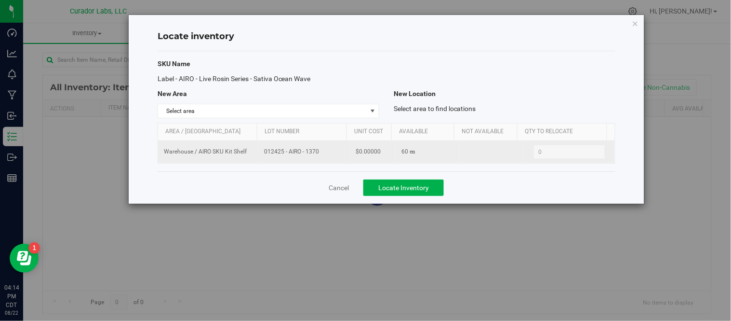
drag, startPoint x: 263, startPoint y: 151, endPoint x: 320, endPoint y: 157, distance: 57.2
click at [320, 157] on td "012425 - AIRO - 1370" at bounding box center [304, 152] width 92 height 22
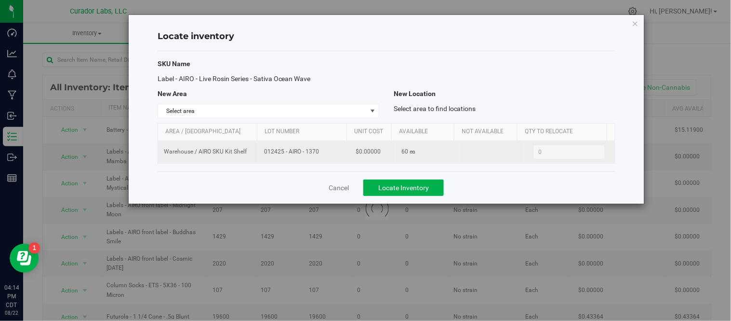
copy span "012425 - AIRO - 1370"
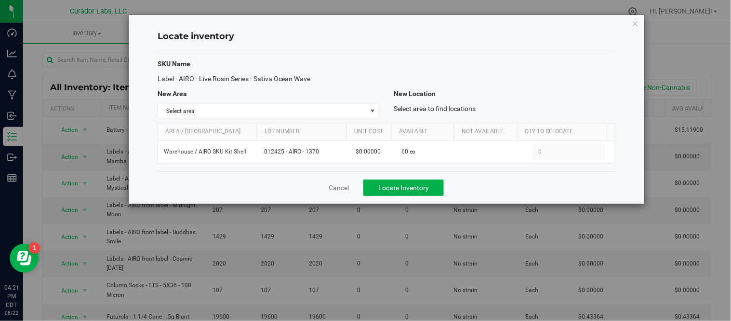
click at [509, 6] on div "Locate inventory SKU Name Label - AIRO - Live Rosin Series - Sativa Ocean Wave …" at bounding box center [369, 160] width 738 height 321
click at [632, 24] on icon "button" at bounding box center [635, 23] width 7 height 12
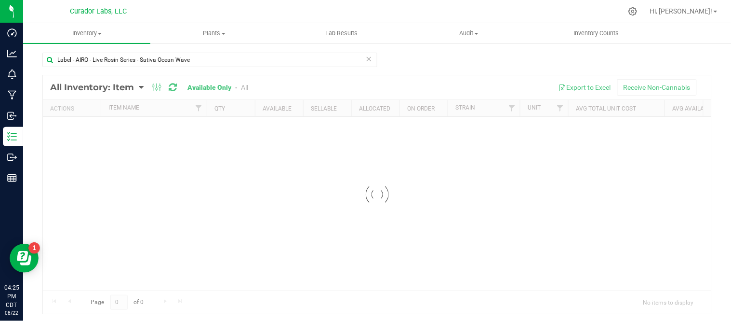
click at [367, 60] on icon at bounding box center [369, 59] width 7 height 12
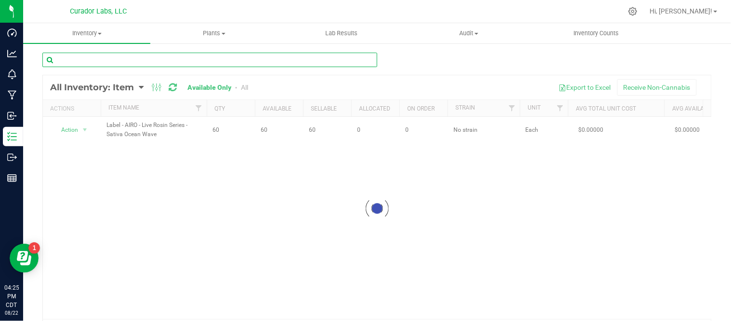
click at [329, 62] on input "text" at bounding box center [209, 60] width 335 height 14
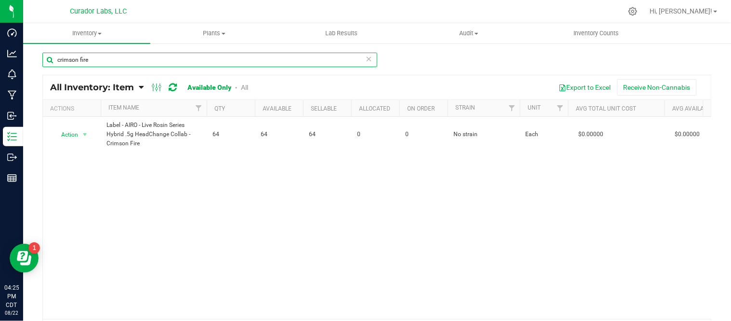
type input "crimson fire"
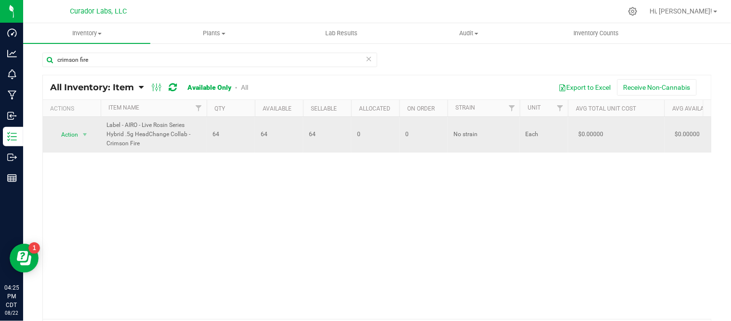
drag, startPoint x: 105, startPoint y: 124, endPoint x: 168, endPoint y: 151, distance: 68.2
click at [168, 151] on td "Label - AIRO - Live Rosin Series Hybrid .5g HeadChange Collab - Crimson Fire" at bounding box center [154, 135] width 106 height 36
click at [88, 137] on span "select" at bounding box center [85, 135] width 8 height 8
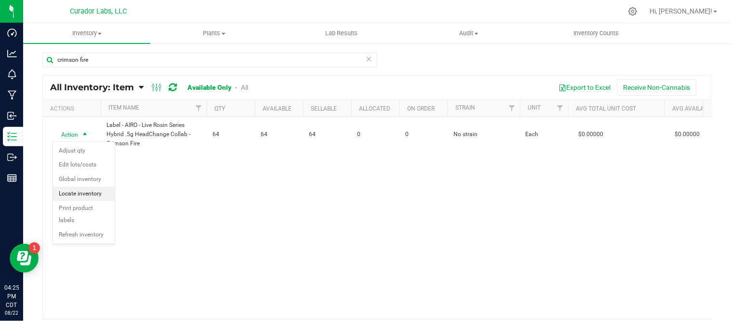
click at [92, 193] on li "Locate inventory" at bounding box center [84, 194] width 62 height 14
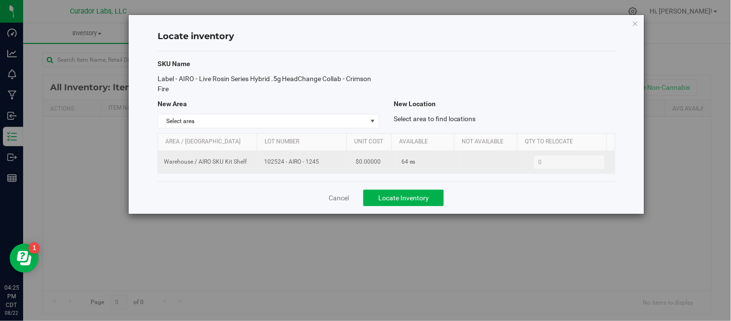
drag, startPoint x: 297, startPoint y: 163, endPoint x: 319, endPoint y: 165, distance: 21.3
click at [319, 165] on td "102524 - AIRO - 1245" at bounding box center [304, 162] width 92 height 22
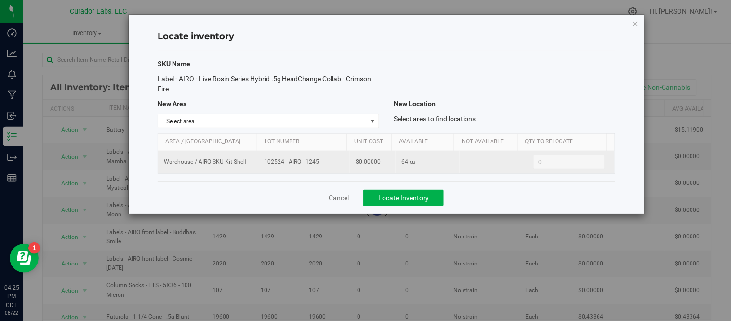
copy span "102524 - AIRO - 1245"
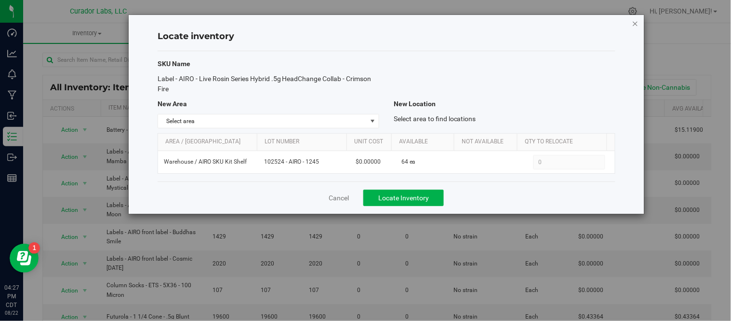
click at [638, 26] on icon "button" at bounding box center [635, 23] width 7 height 12
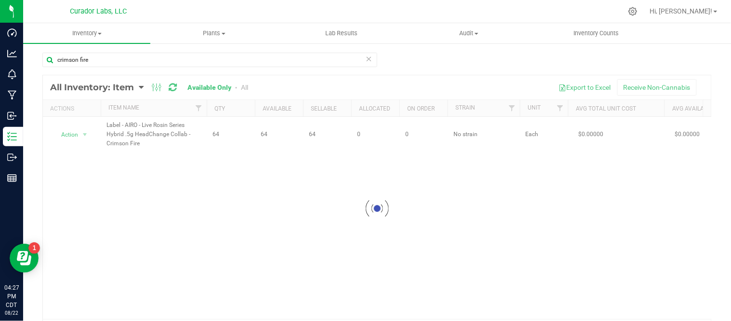
click at [366, 58] on icon at bounding box center [369, 59] width 7 height 12
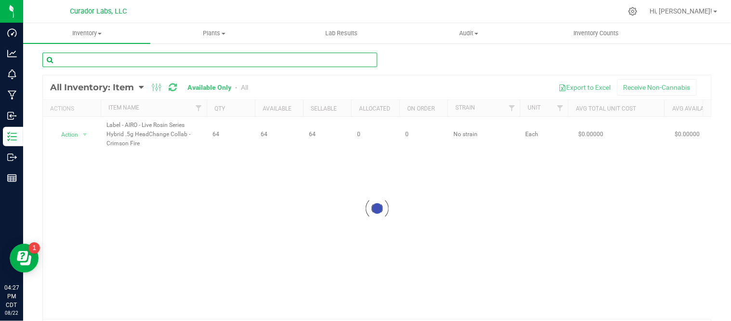
click at [196, 65] on input "text" at bounding box center [209, 60] width 335 height 14
paste input "8/22/2025 16:27:04 autumn@curadorbrands.com Check Out Packaging 8/22/2025 3:00 …"
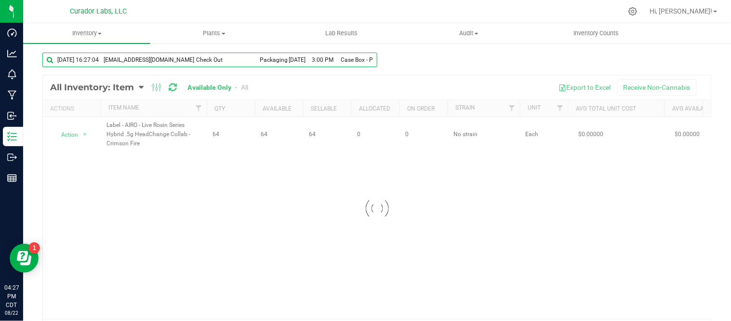
scroll to position [0, 112]
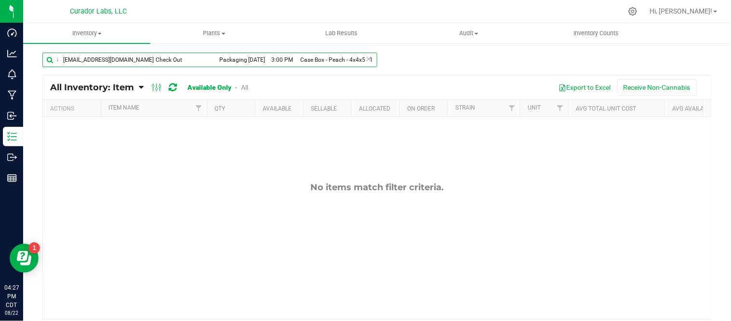
type input "8/22/2025 16:27:04 autumn@curadorbrands.com Check Out Packaging 8/22/2025 3:00 …"
click at [366, 57] on icon at bounding box center [369, 59] width 7 height 12
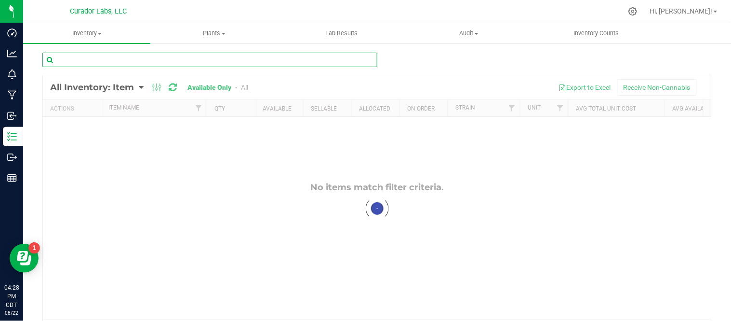
click at [334, 58] on input "text" at bounding box center [209, 60] width 335 height 14
paste input "Case Box - Peach - 4x4x5"
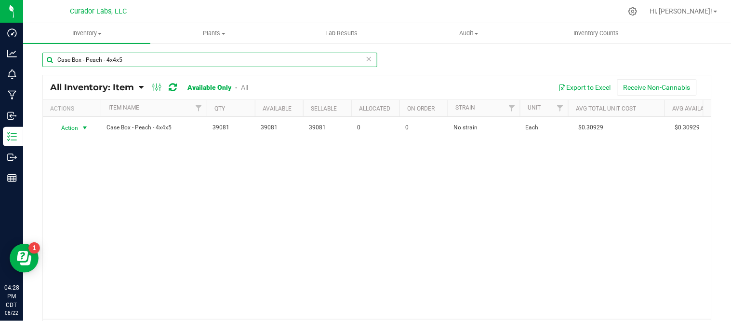
type input "Case Box - Peach - 4x4x5"
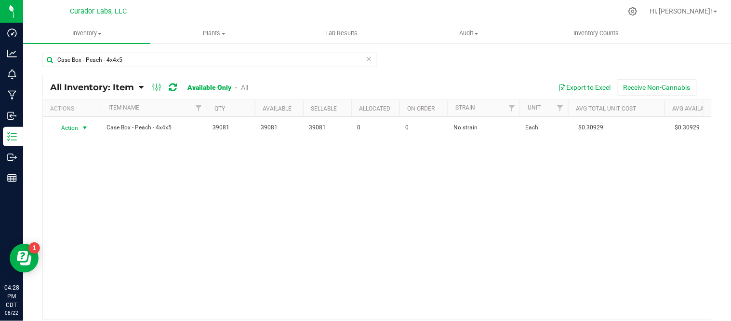
click at [85, 126] on span "select" at bounding box center [85, 128] width 8 height 8
click at [93, 191] on li "Locate inventory" at bounding box center [84, 187] width 62 height 14
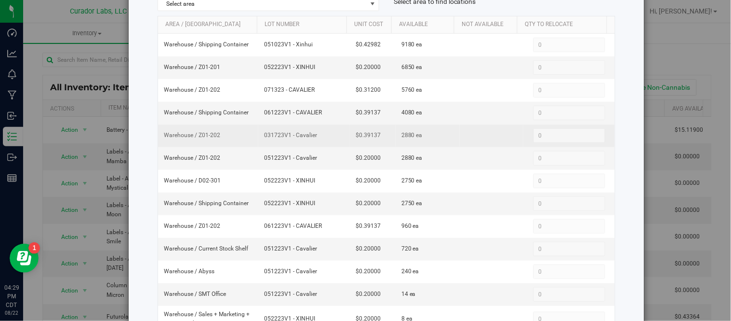
scroll to position [54, 0]
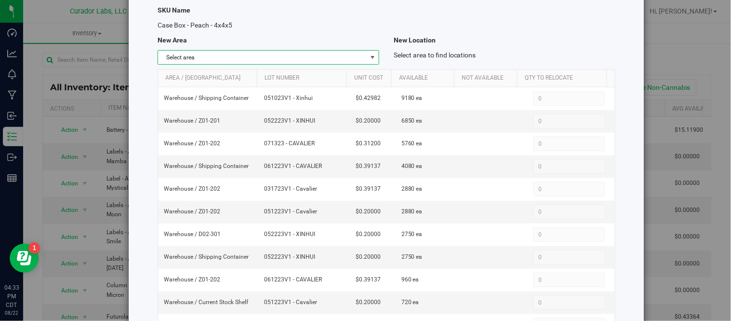
click at [367, 52] on span "select" at bounding box center [373, 57] width 12 height 13
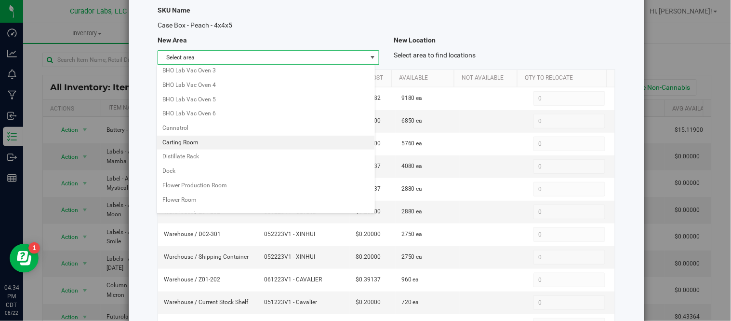
scroll to position [417, 0]
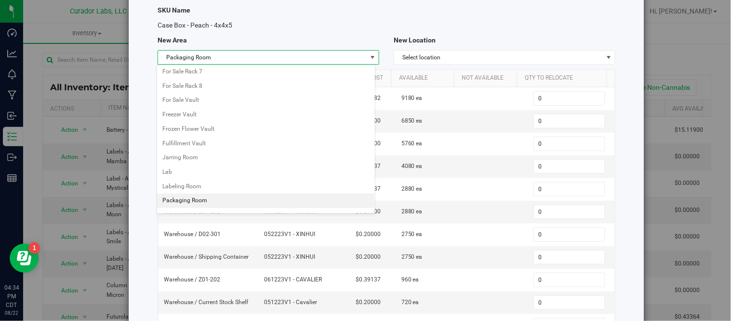
click at [213, 205] on li "Packaging Room" at bounding box center [266, 200] width 218 height 14
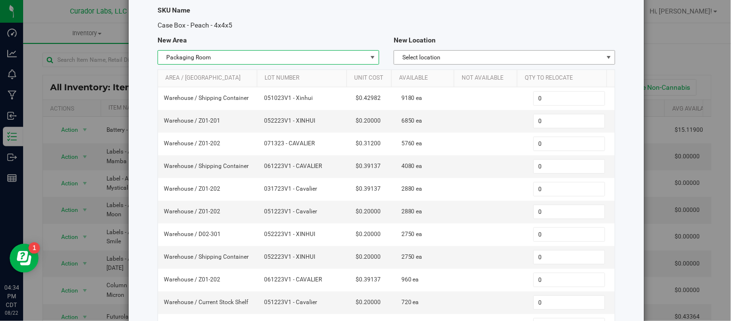
click at [550, 58] on span "Select location" at bounding box center [498, 57] width 209 height 13
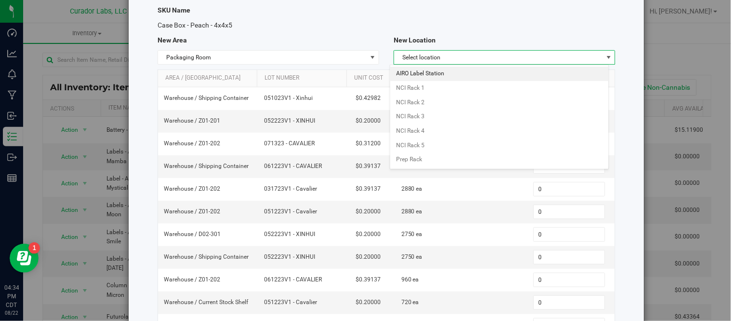
click at [465, 72] on li "AIRO Label Station" at bounding box center [499, 74] width 218 height 14
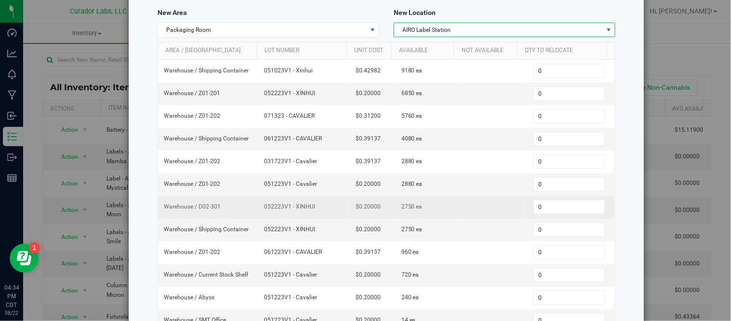
scroll to position [107, 0]
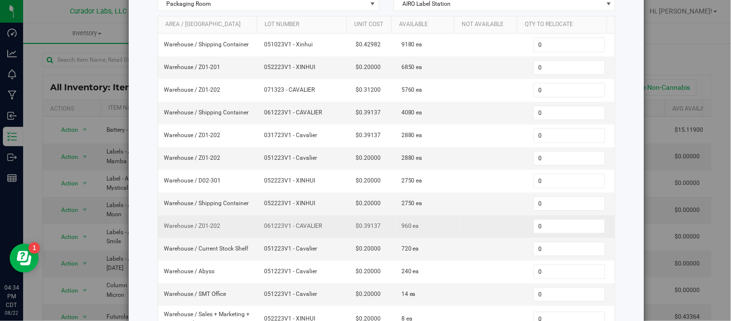
drag, startPoint x: 260, startPoint y: 228, endPoint x: 318, endPoint y: 230, distance: 57.9
click at [318, 230] on span "061223V1 - CAVALIER" at bounding box center [304, 225] width 80 height 9
copy span "061223V1 - CAVALIER"
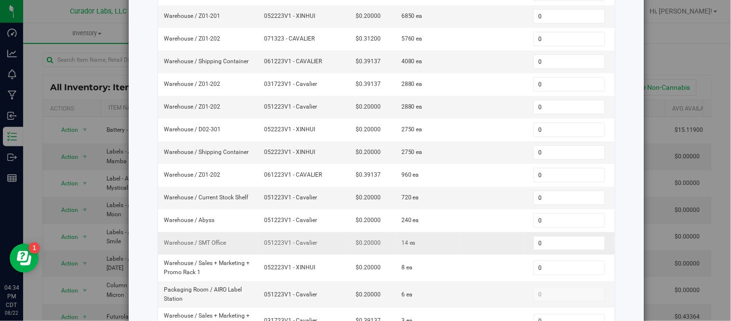
scroll to position [161, 0]
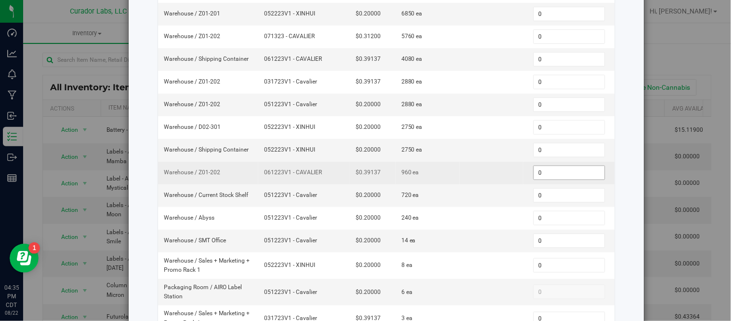
click at [540, 179] on input "0" at bounding box center [569, 172] width 71 height 13
type input "240"
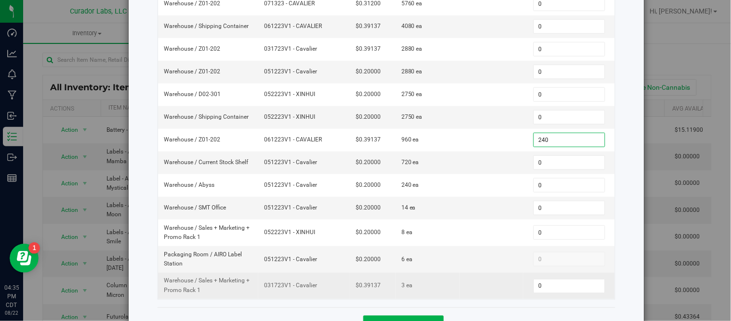
scroll to position [229, 0]
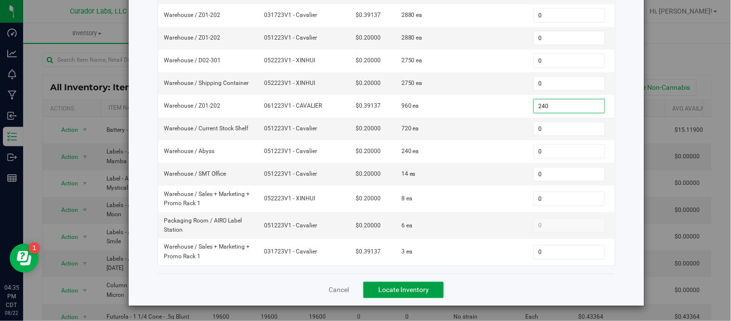
type input "240"
click at [420, 289] on span "Locate Inventory" at bounding box center [403, 290] width 51 height 8
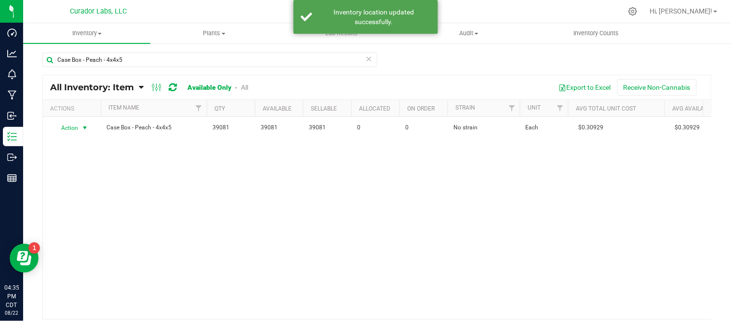
click at [85, 128] on span "select" at bounding box center [85, 128] width 8 height 8
click at [83, 157] on li "Edit lots/costs" at bounding box center [84, 158] width 62 height 14
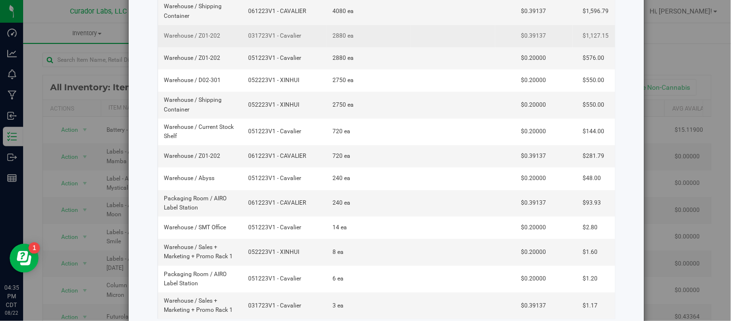
scroll to position [214, 0]
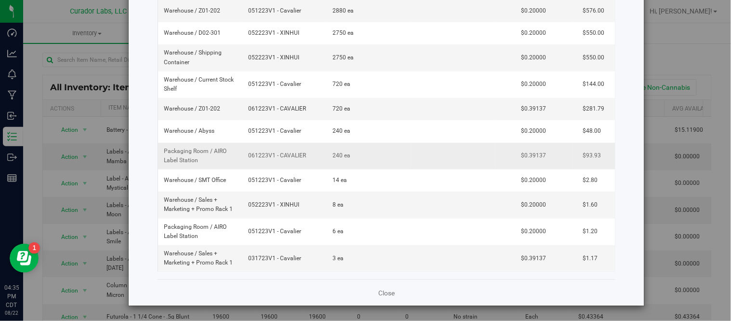
click at [302, 151] on span "061223V1 - CAVALIER" at bounding box center [284, 155] width 73 height 9
type input "061223V1 - CAVALIER - 21316"
click at [324, 158] on div "Warehouse / Shipping Container 051023V1 - Xinhui 9180 ea $0.42982 $3,945.75 War…" at bounding box center [386, 75] width 457 height 391
drag, startPoint x: 252, startPoint y: 156, endPoint x: 239, endPoint y: 148, distance: 15.5
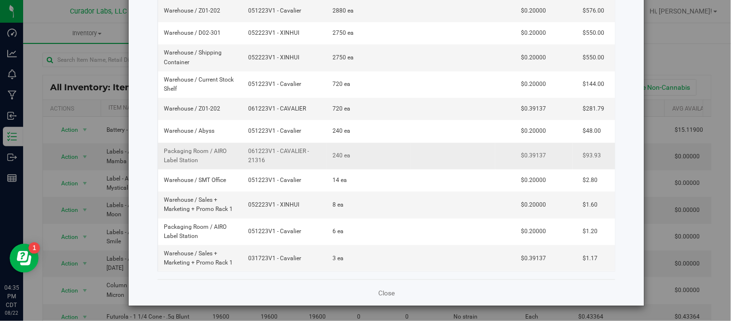
click at [239, 148] on tr "Packaging Room / AIRO Label Station 061223V1 - CAVALIER - 21316 240 ea $0.39137…" at bounding box center [404, 156] width 492 height 27
copy tr "061223V1 - CAVALIER - 21316"
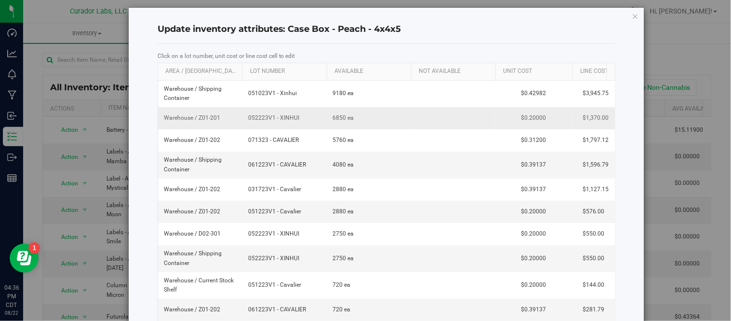
scroll to position [0, 0]
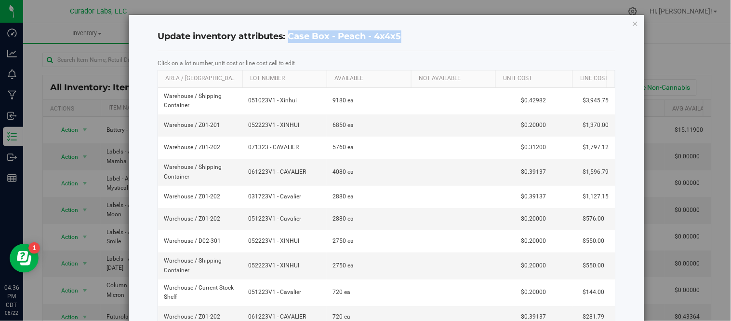
drag, startPoint x: 288, startPoint y: 37, endPoint x: 437, endPoint y: 46, distance: 149.7
click at [437, 46] on div "Update inventory attributes: Case Box - Peach - 4x4x5" at bounding box center [387, 37] width 458 height 28
click at [632, 22] on icon "button" at bounding box center [635, 23] width 7 height 12
